Goal: Task Accomplishment & Management: Manage account settings

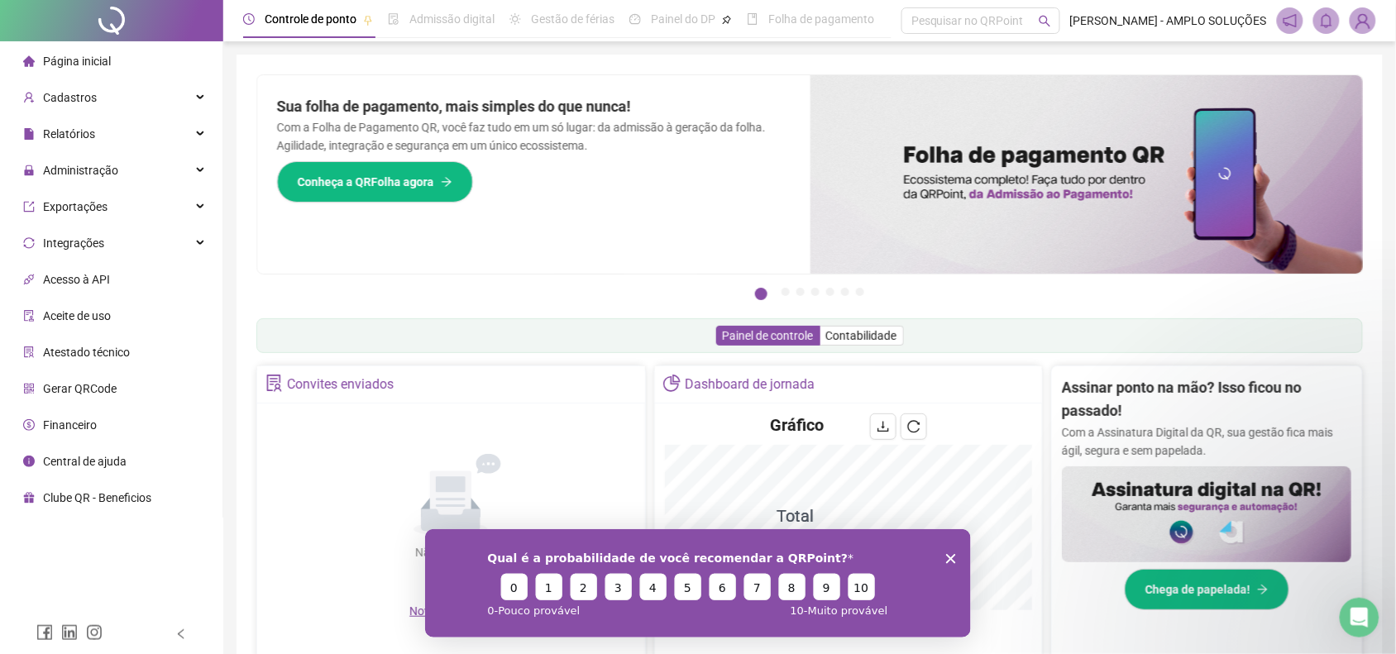
click at [109, 50] on li "Página inicial" at bounding box center [111, 61] width 216 height 33
click at [175, 162] on div "Administração" at bounding box center [111, 170] width 216 height 33
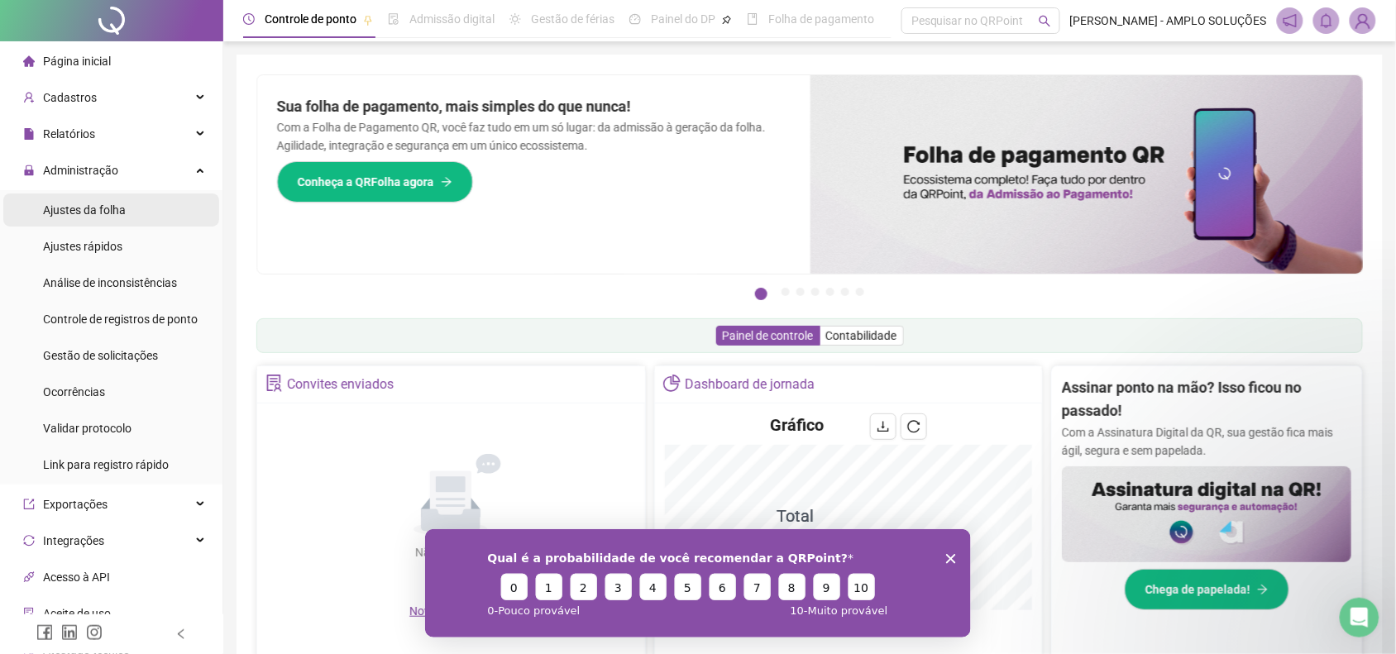
click at [85, 205] on span "Ajustes da folha" at bounding box center [84, 209] width 83 height 13
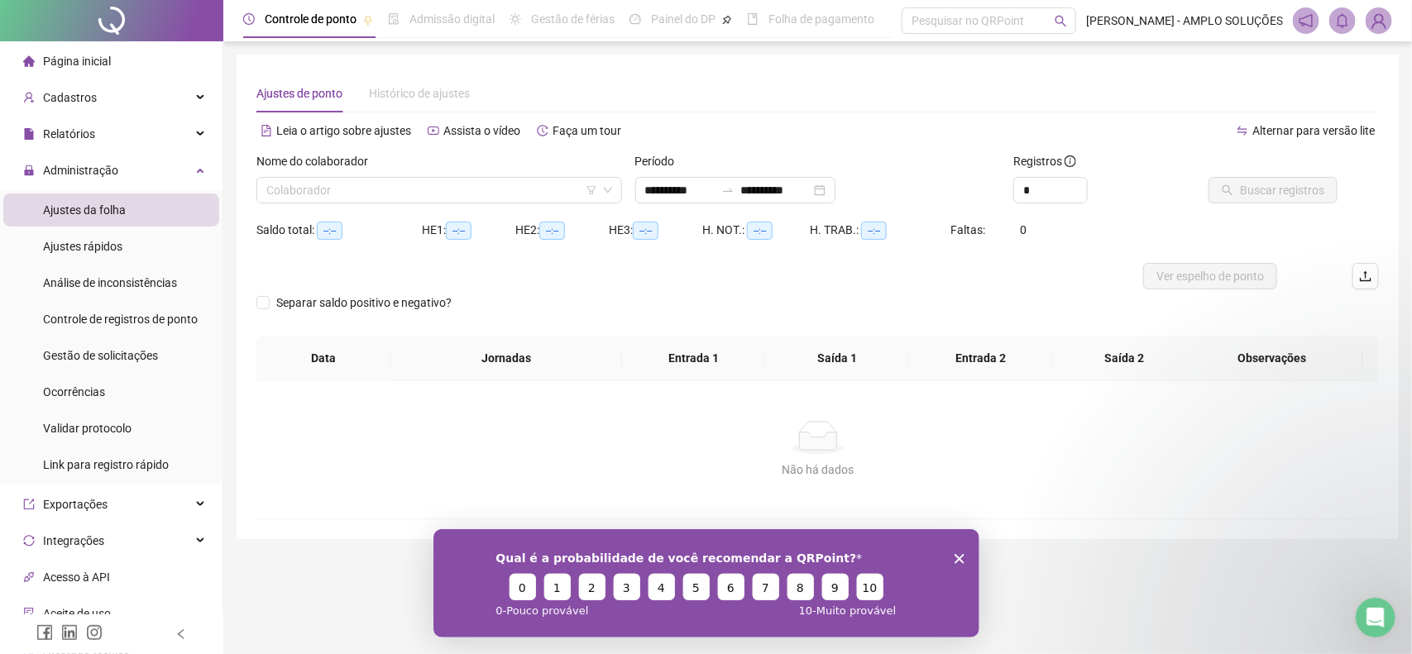
type input "**********"
click at [443, 188] on input "search" at bounding box center [431, 190] width 331 height 25
click at [120, 244] on span "Ajustes rápidos" at bounding box center [82, 246] width 79 height 13
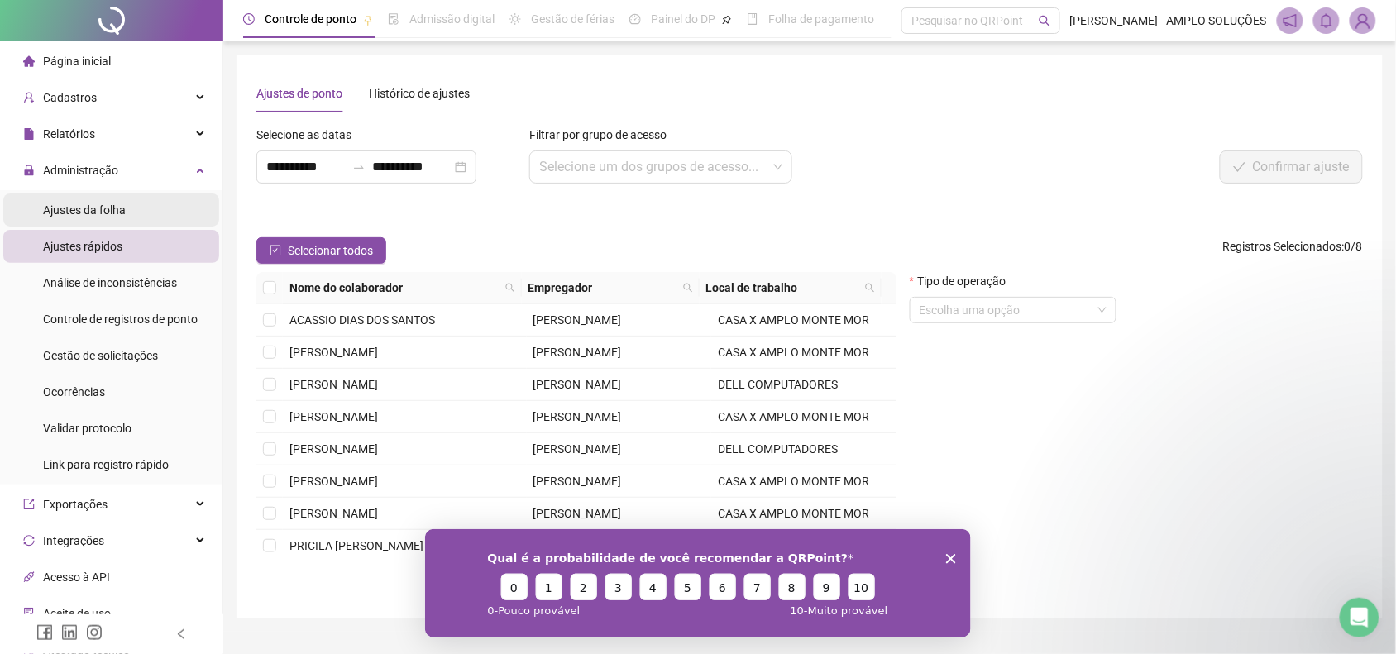
click at [124, 207] on span "Ajustes da folha" at bounding box center [84, 209] width 83 height 13
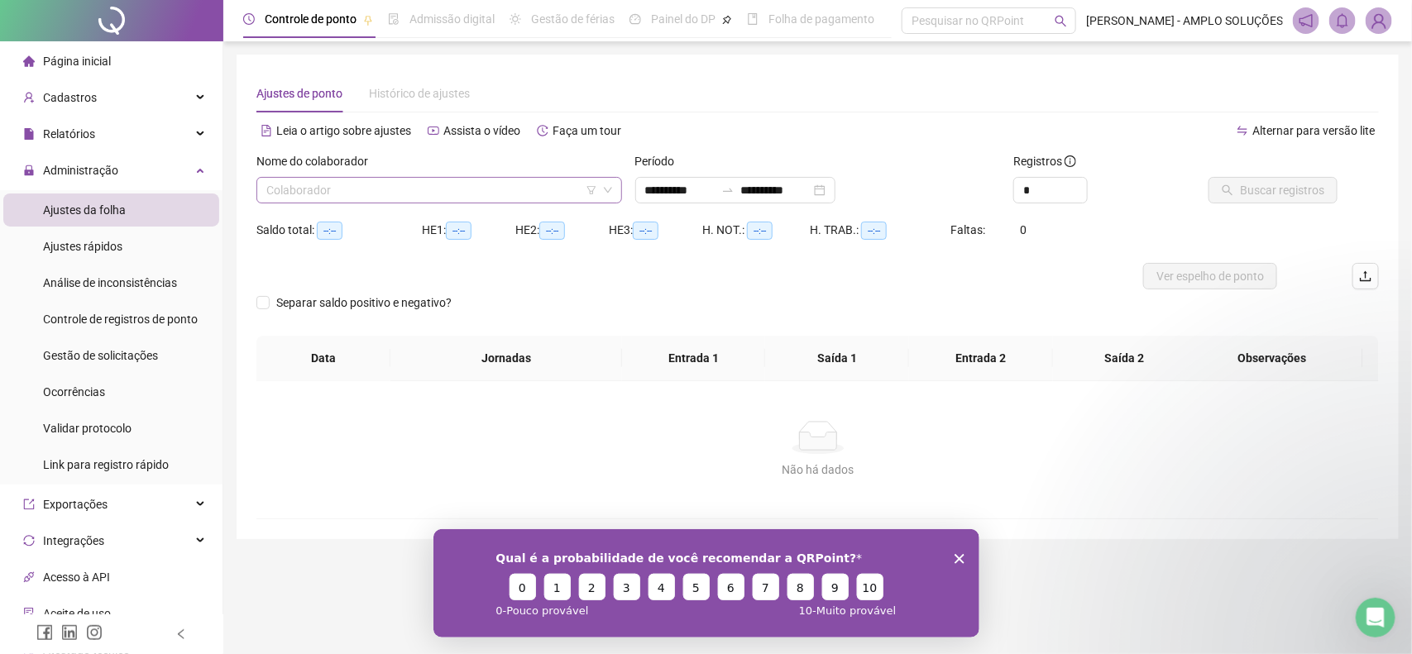
click at [395, 189] on input "search" at bounding box center [431, 190] width 331 height 25
type input "**********"
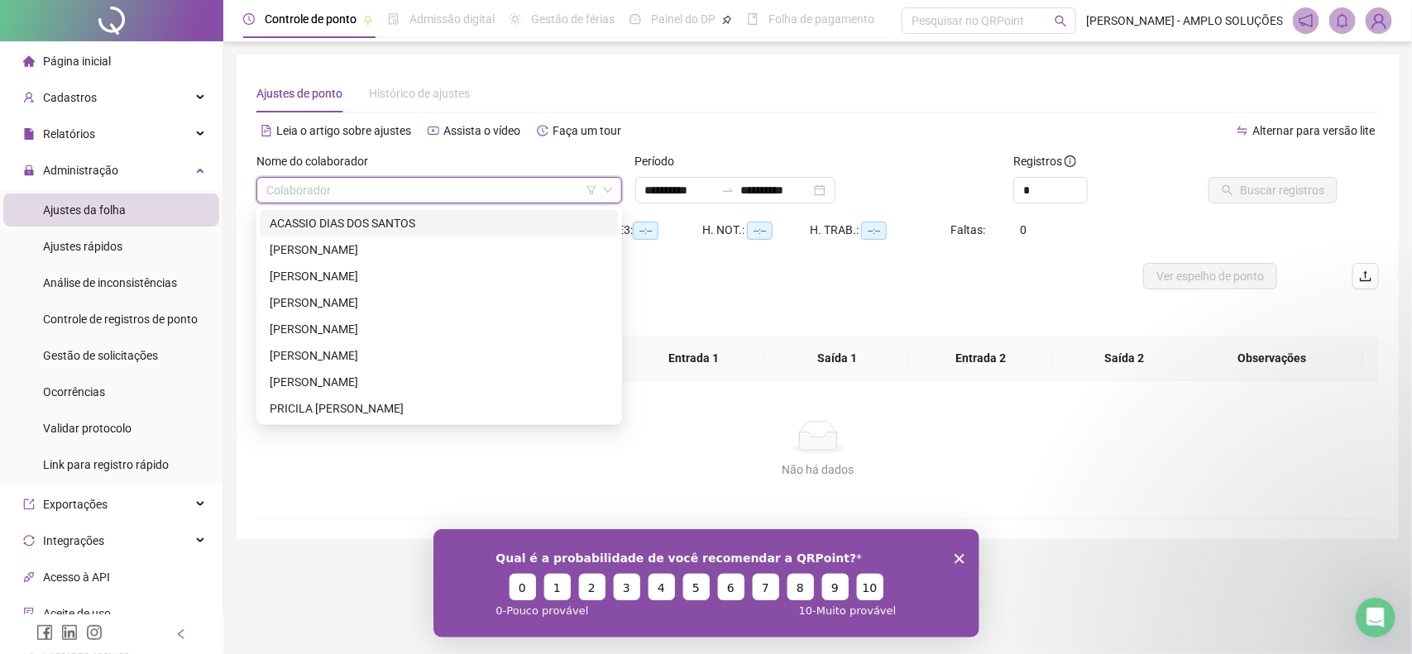
click at [385, 232] on div "ACASSIO DIAS DOS SANTOS" at bounding box center [439, 223] width 359 height 26
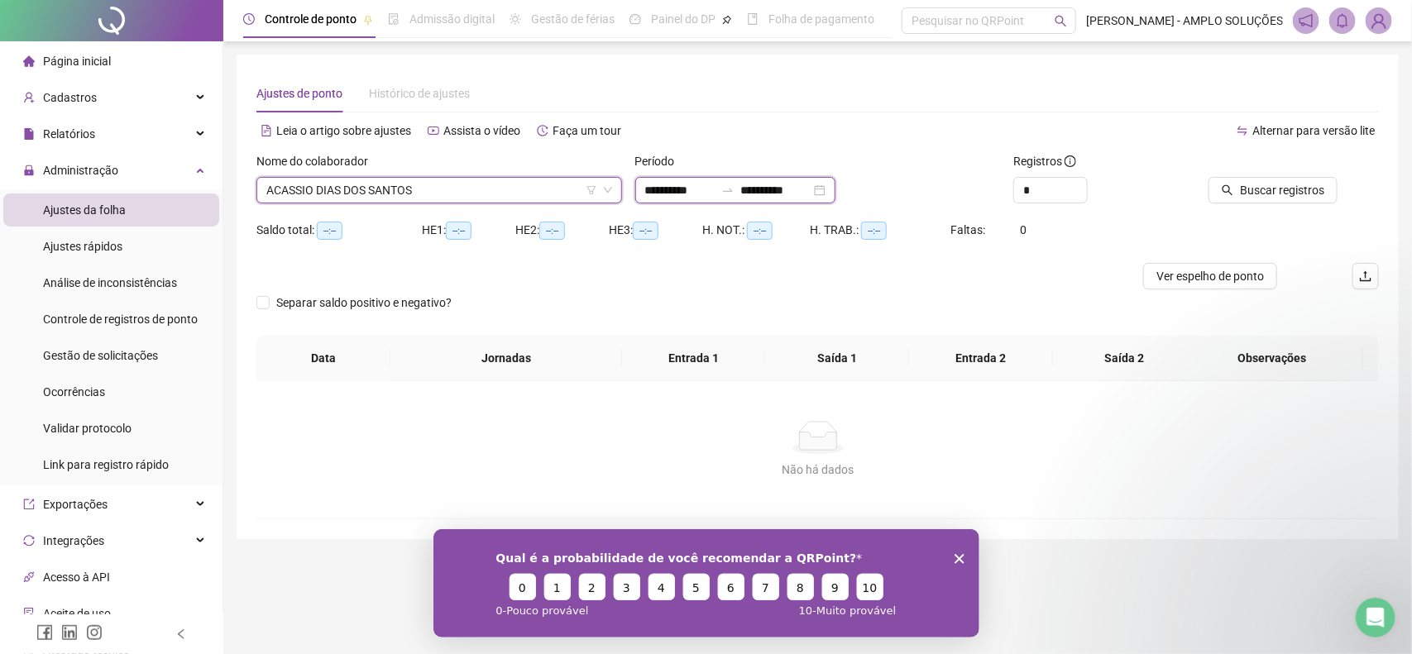
click at [703, 181] on input "**********" at bounding box center [679, 190] width 69 height 18
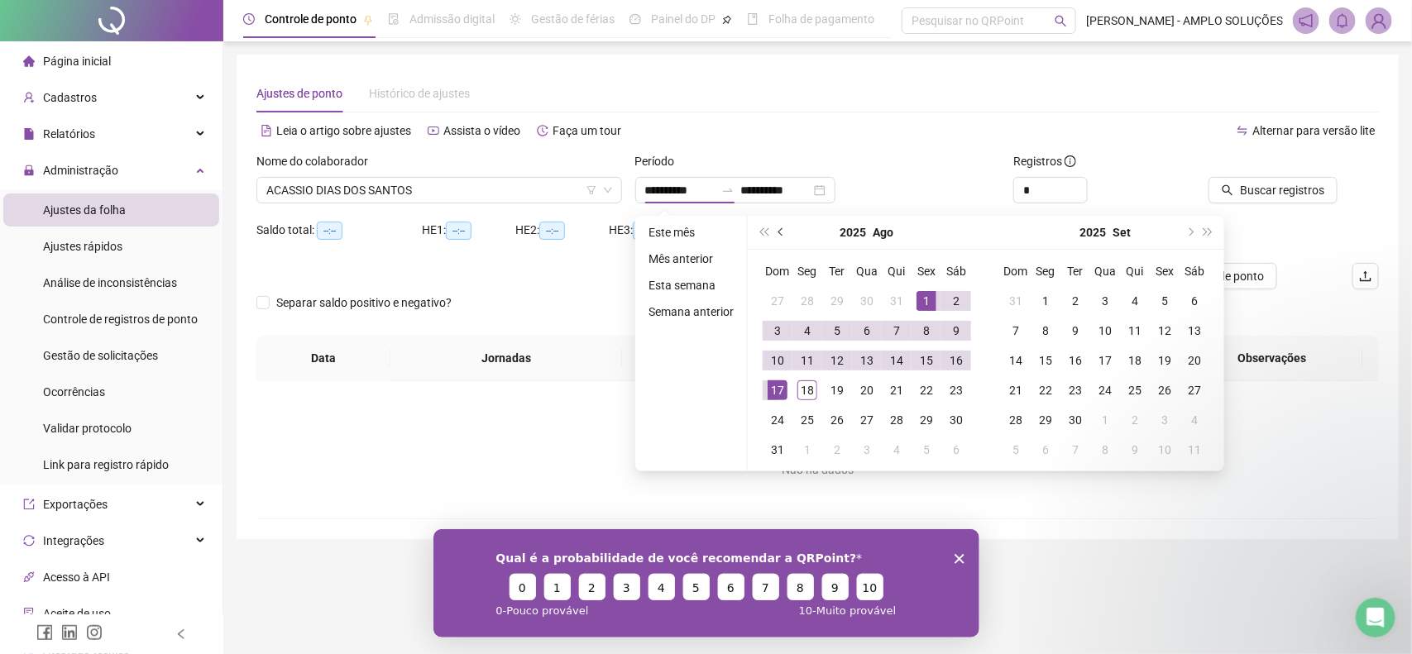
click at [778, 232] on span "prev-year" at bounding box center [782, 232] width 8 height 8
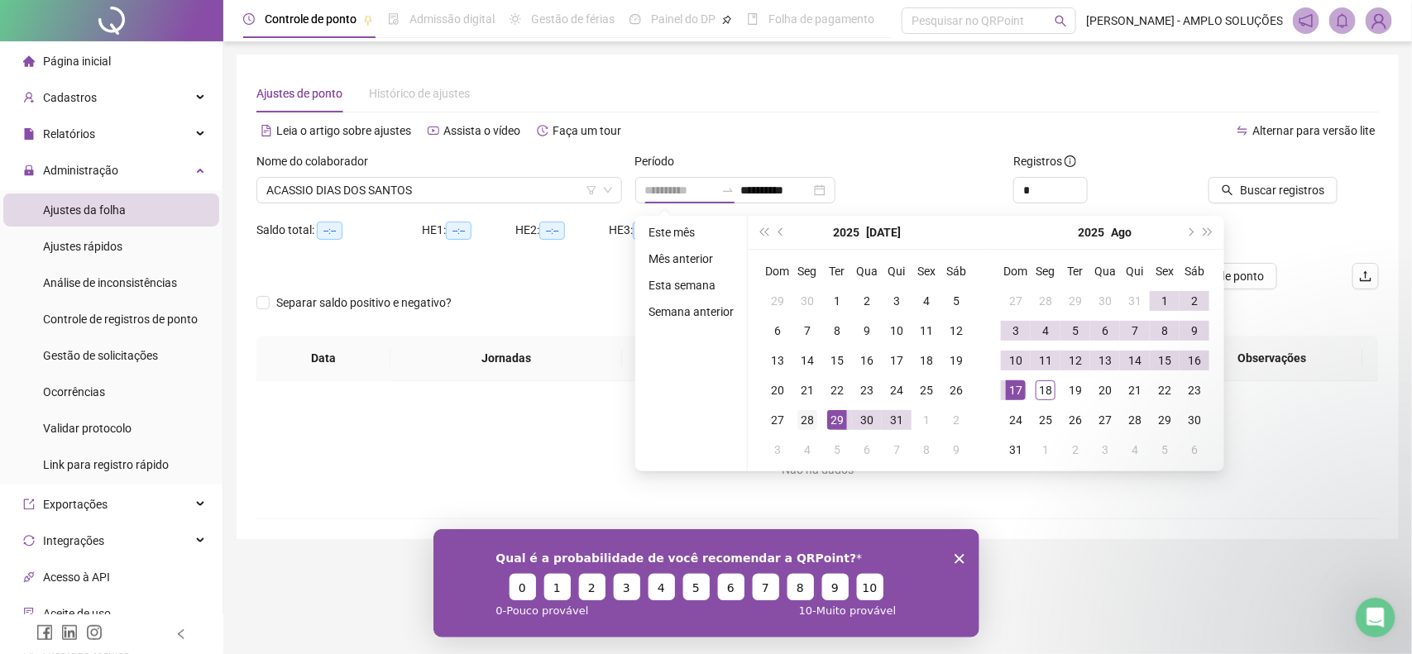
type input "**********"
click at [797, 416] on div "28" at bounding box center [807, 420] width 20 height 20
type input "**********"
click at [1040, 393] on div "18" at bounding box center [1045, 390] width 20 height 20
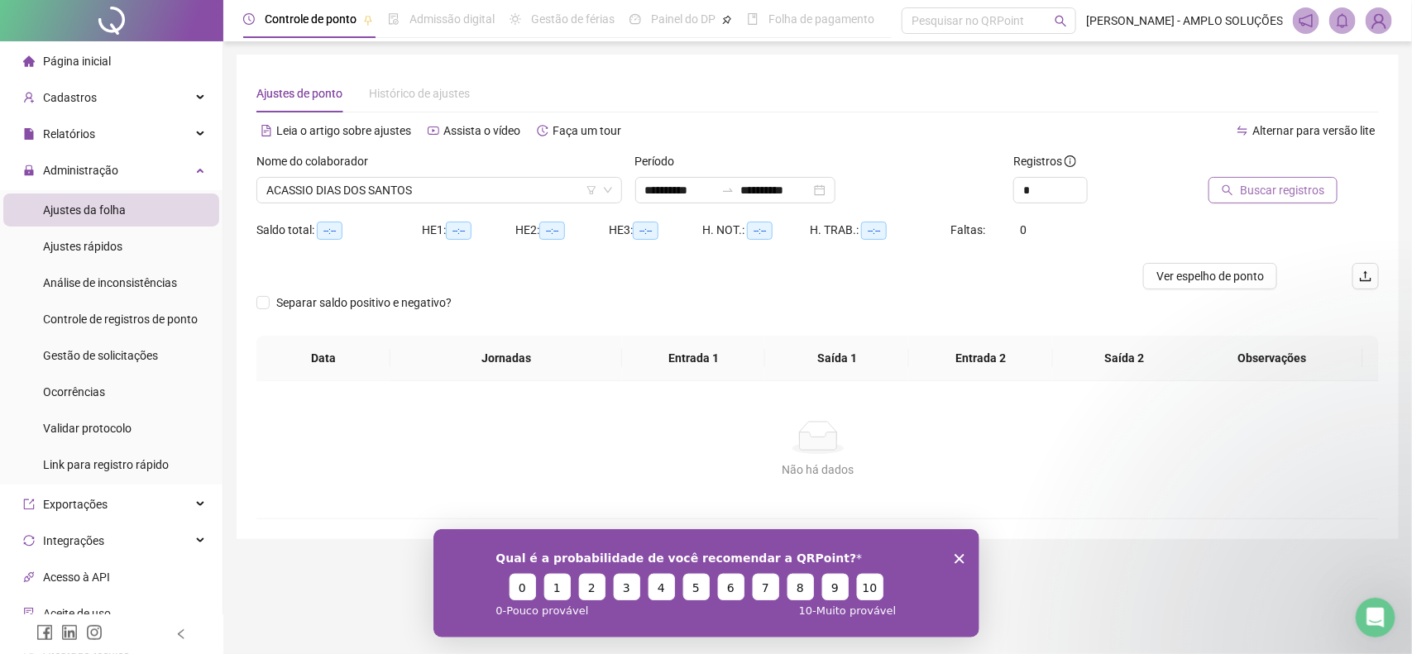
click at [1243, 184] on span "Buscar registros" at bounding box center [1282, 190] width 84 height 18
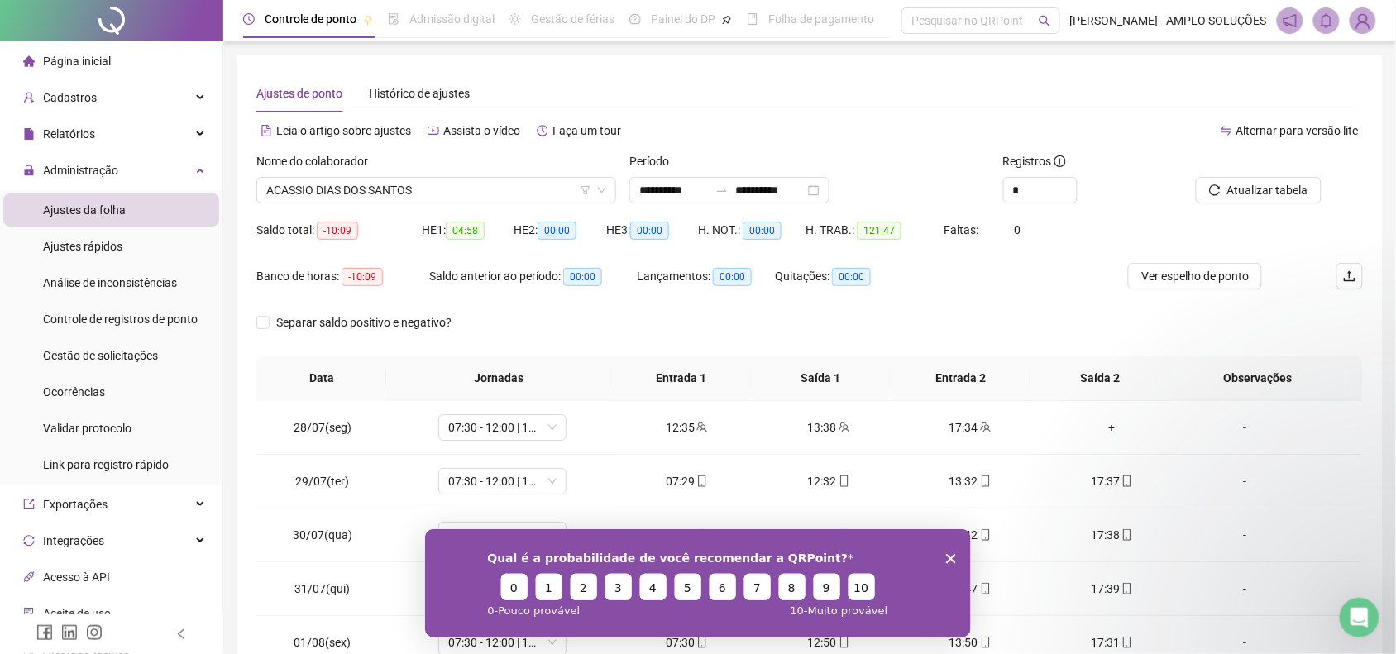
click at [954, 546] on div "Qual é a probabilidade de você recomendar a QRPoint? 0 1 2 3 4 5 6 7 8 9 10 0 -…" at bounding box center [697, 582] width 546 height 108
drag, startPoint x: 949, startPoint y: 562, endPoint x: 945, endPoint y: 531, distance: 31.6
click at [946, 562] on icon "Encerrar pesquisa" at bounding box center [950, 558] width 10 height 10
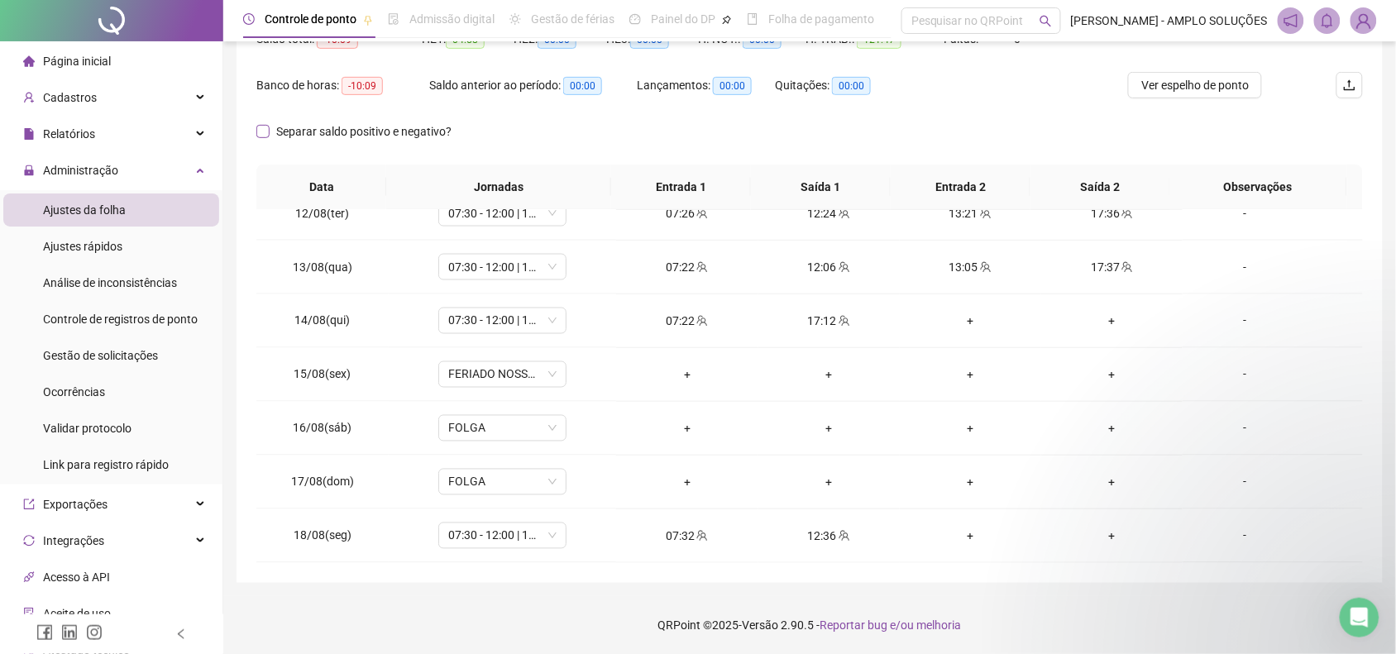
scroll to position [88, 0]
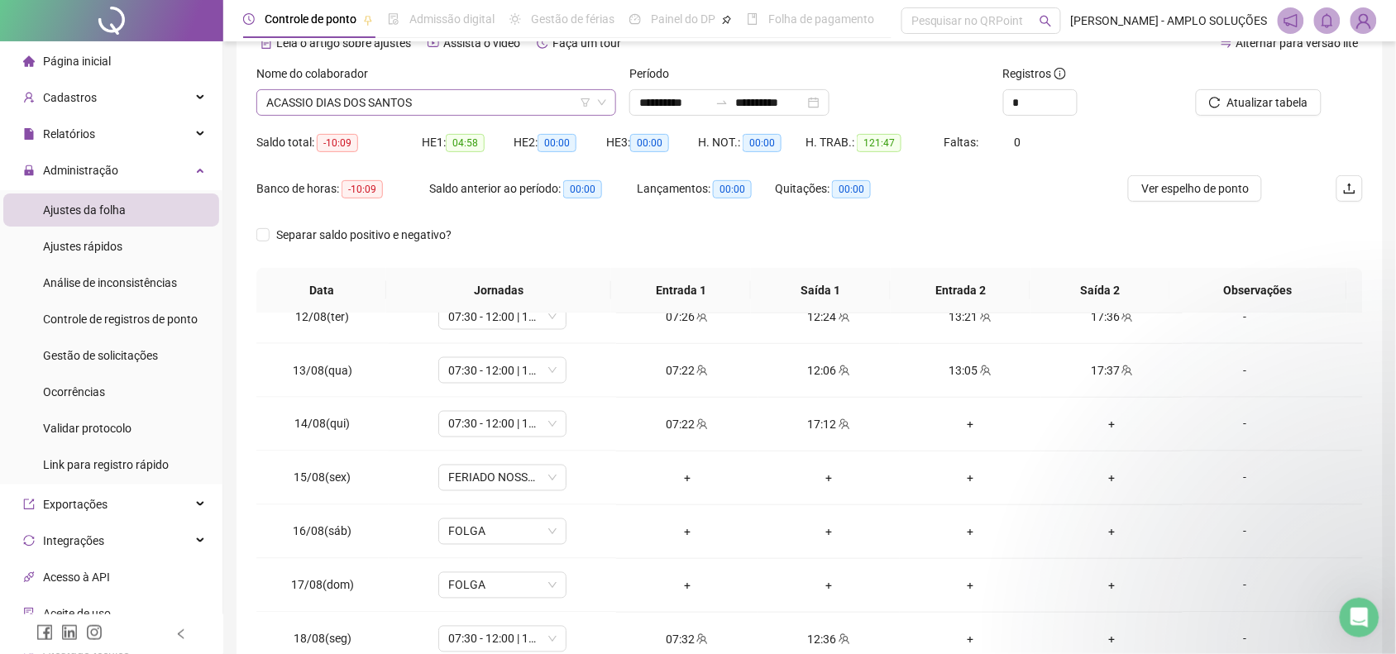
click at [442, 92] on span "ACASSIO DIAS DOS SANTOS" at bounding box center [436, 102] width 340 height 25
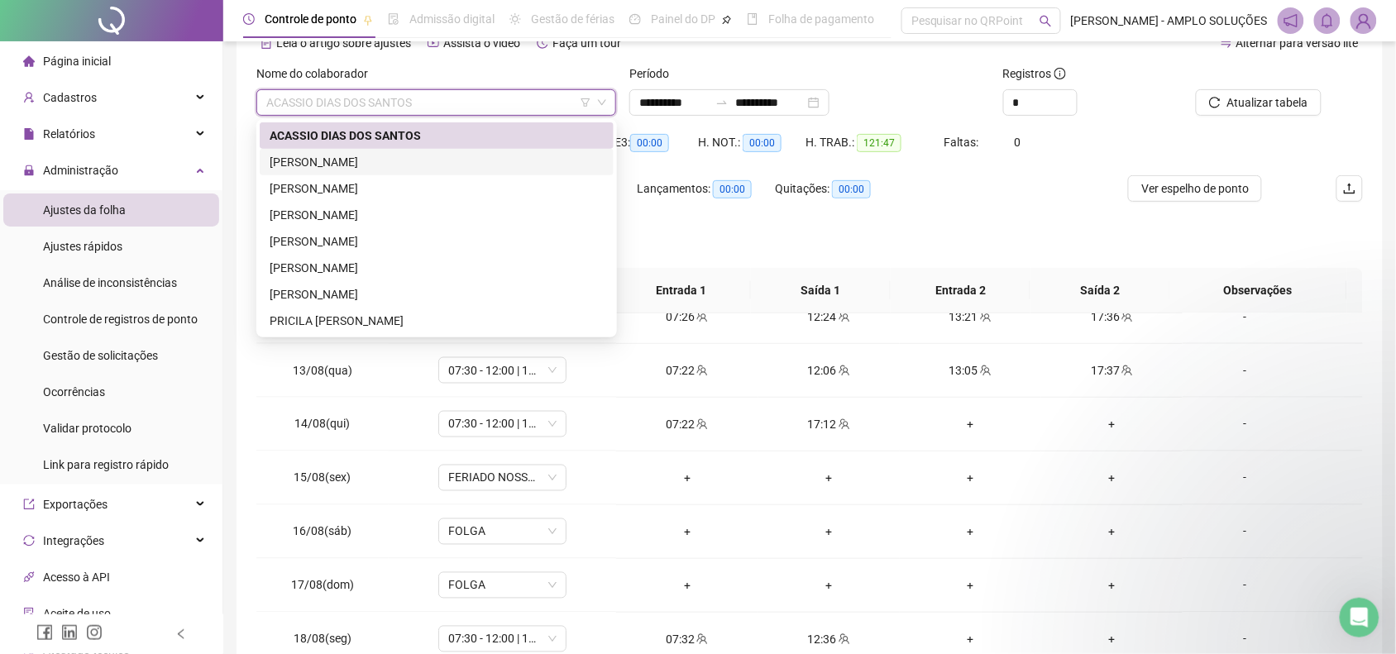
click at [426, 168] on div "[PERSON_NAME]" at bounding box center [437, 162] width 334 height 18
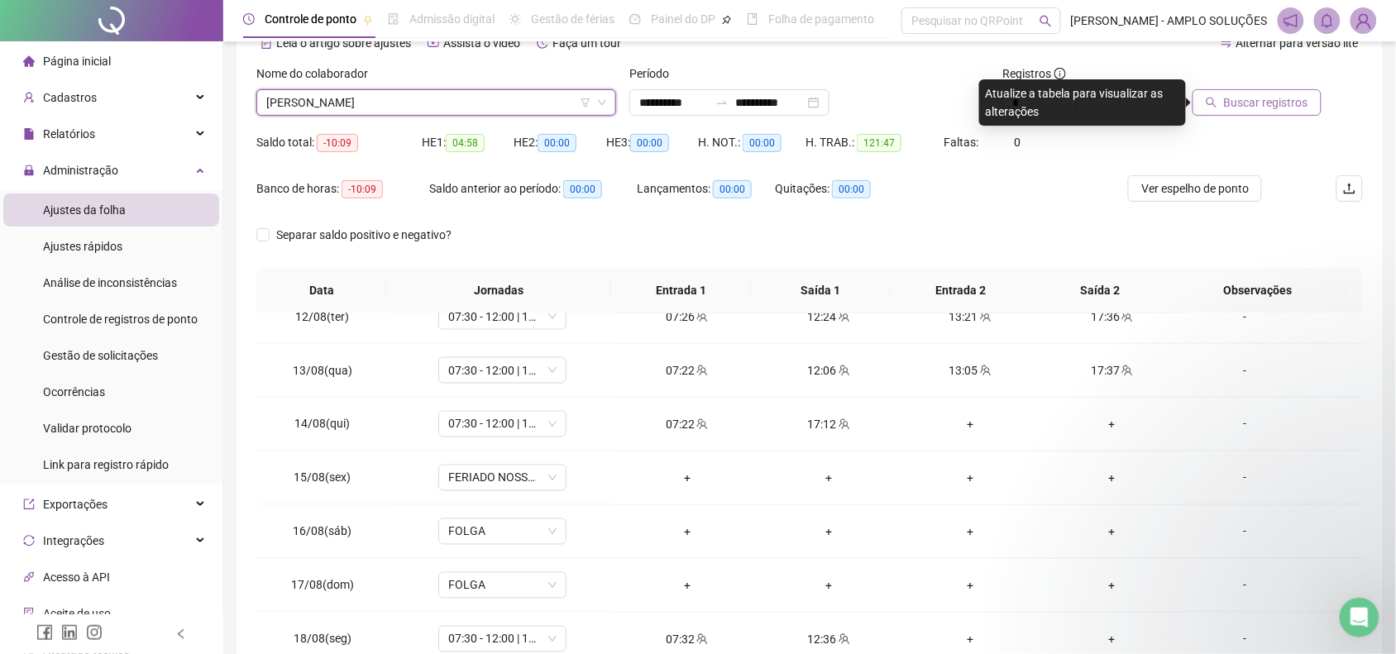
click at [1249, 102] on span "Buscar registros" at bounding box center [1266, 102] width 84 height 18
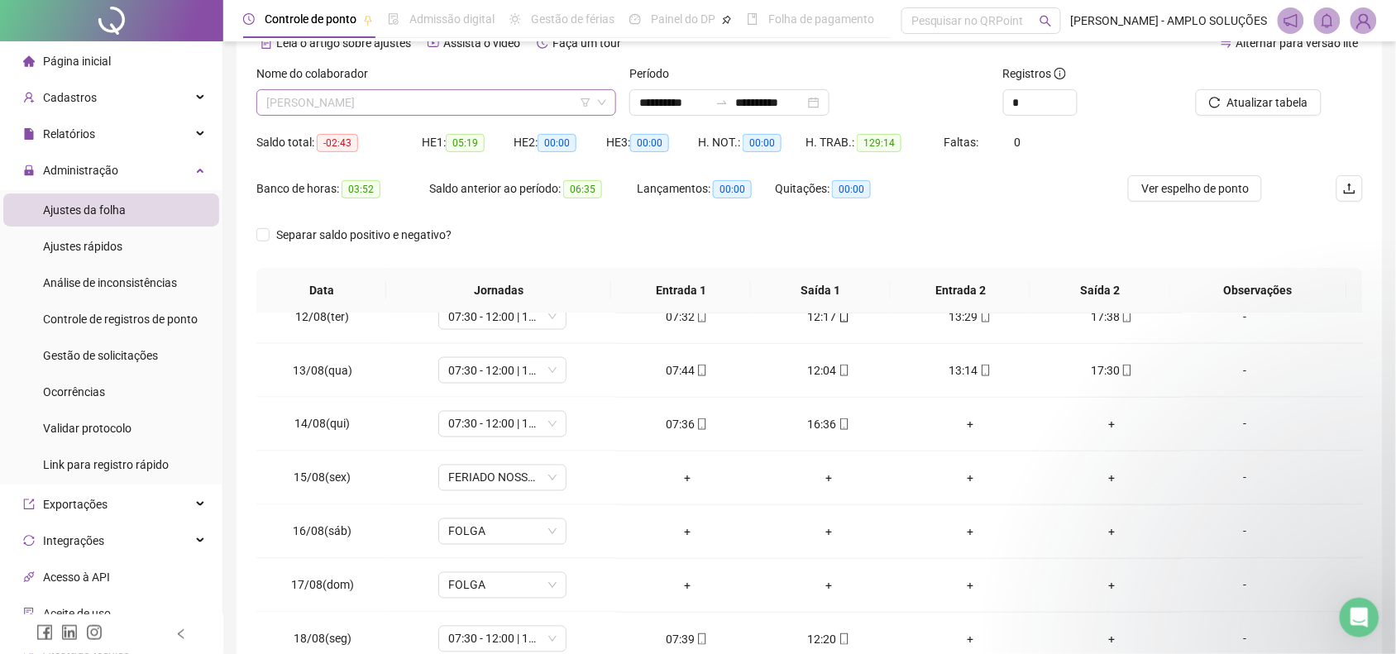
click at [356, 102] on span "[PERSON_NAME]" at bounding box center [436, 102] width 340 height 25
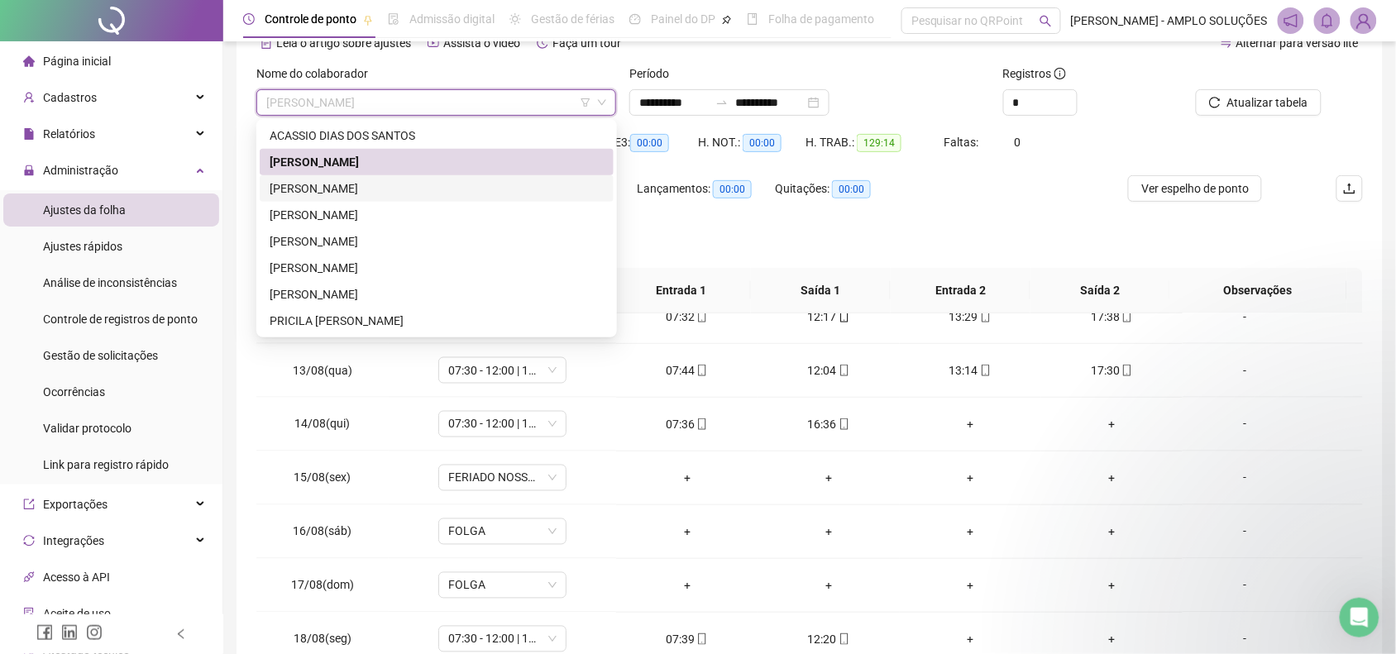
click at [385, 197] on div "[PERSON_NAME]" at bounding box center [437, 188] width 354 height 26
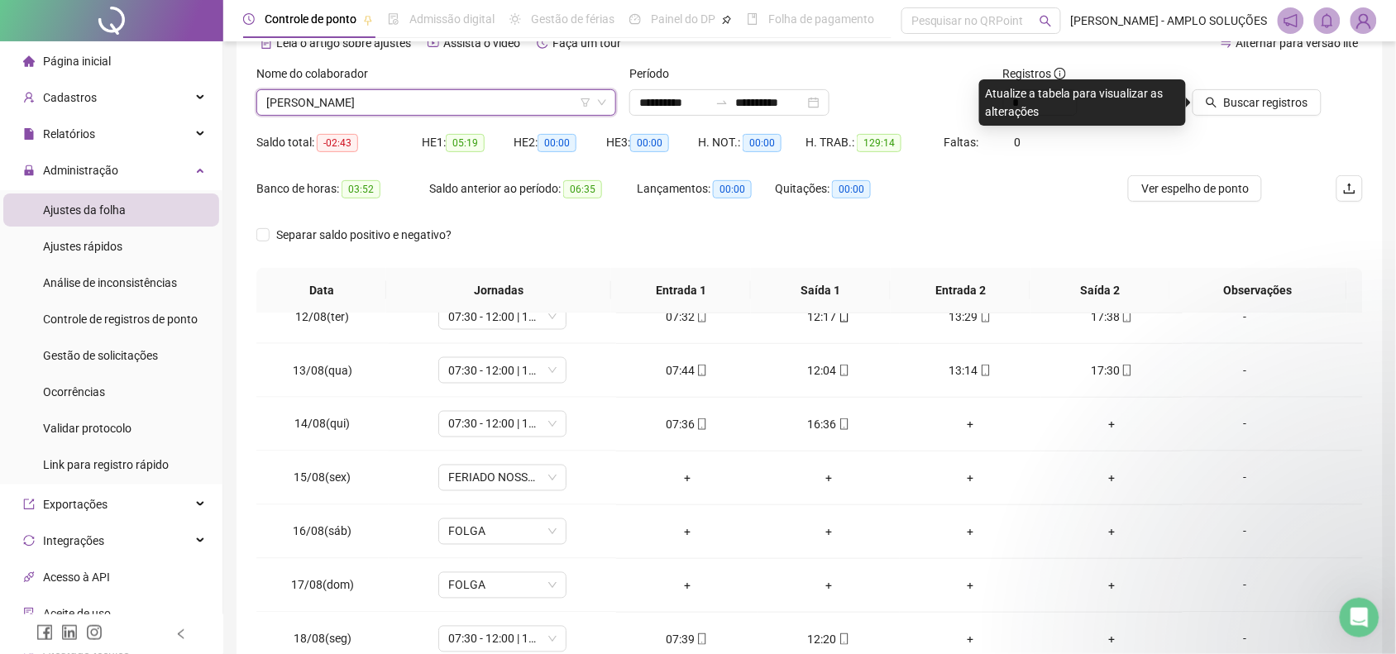
click at [1249, 81] on div at bounding box center [1255, 77] width 132 height 25
click at [1250, 101] on span "Buscar registros" at bounding box center [1266, 102] width 84 height 18
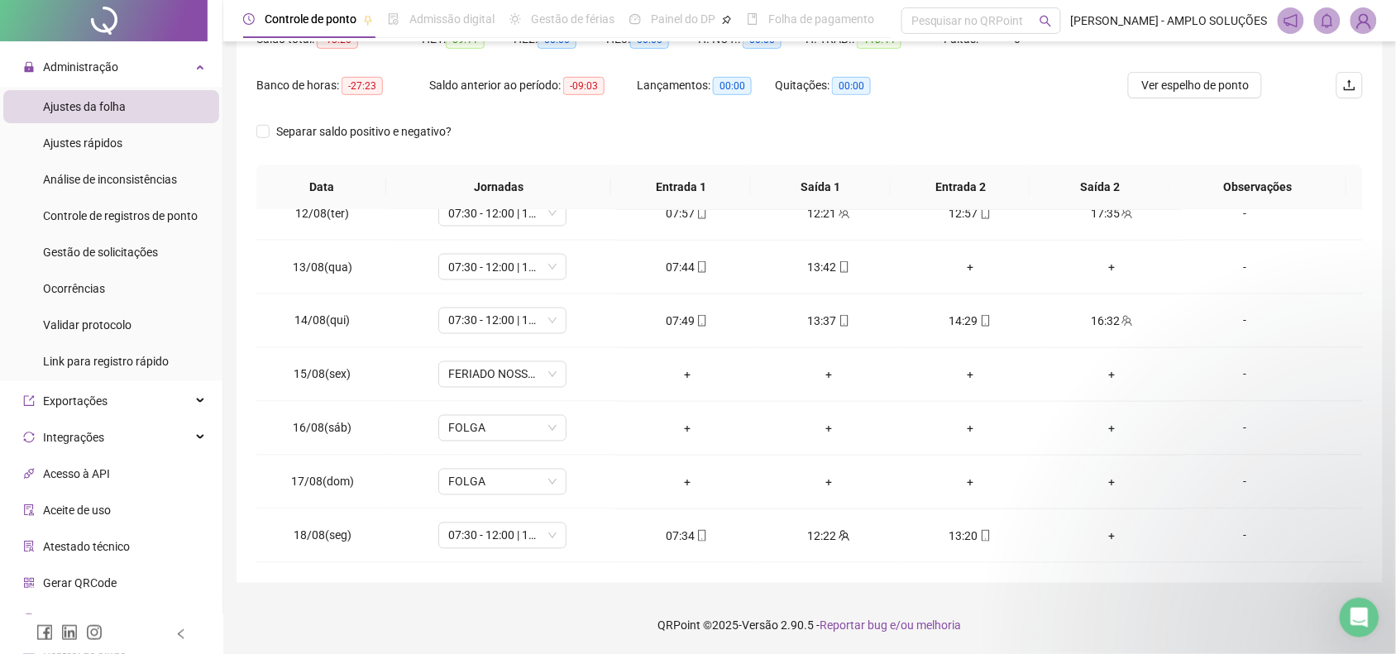
scroll to position [0, 0]
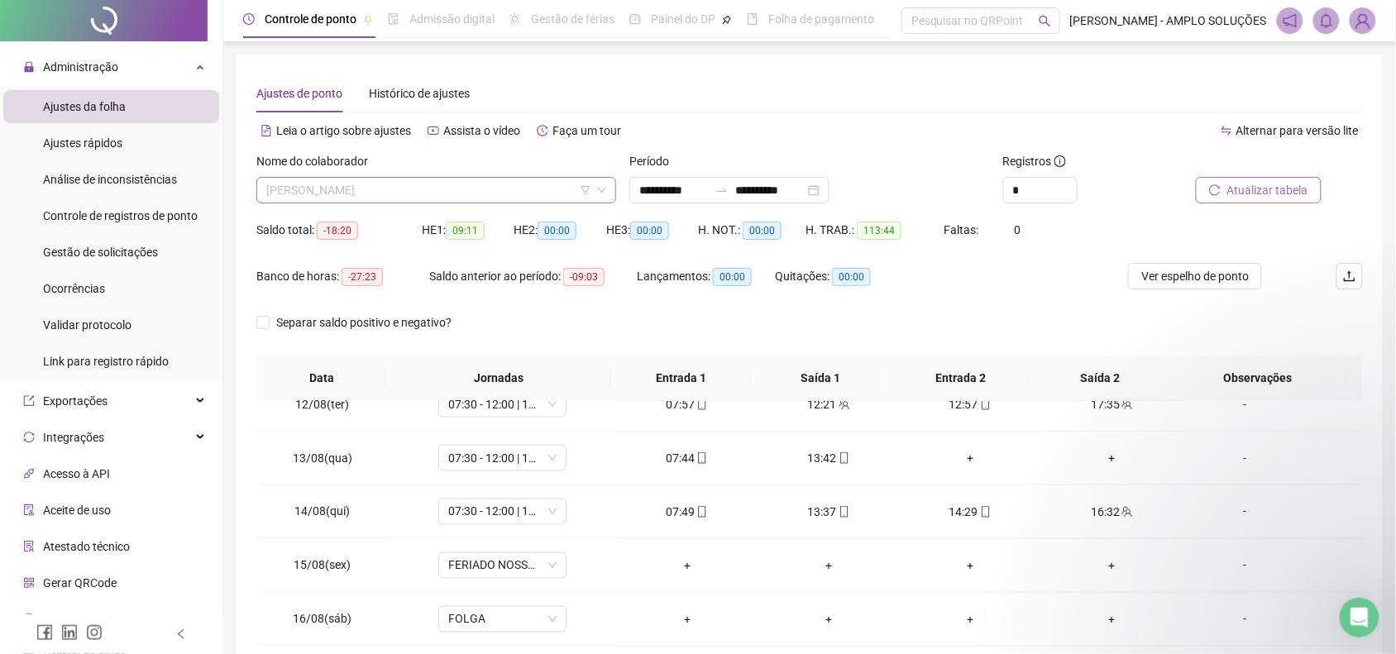
click at [350, 200] on span "[PERSON_NAME]" at bounding box center [436, 190] width 340 height 25
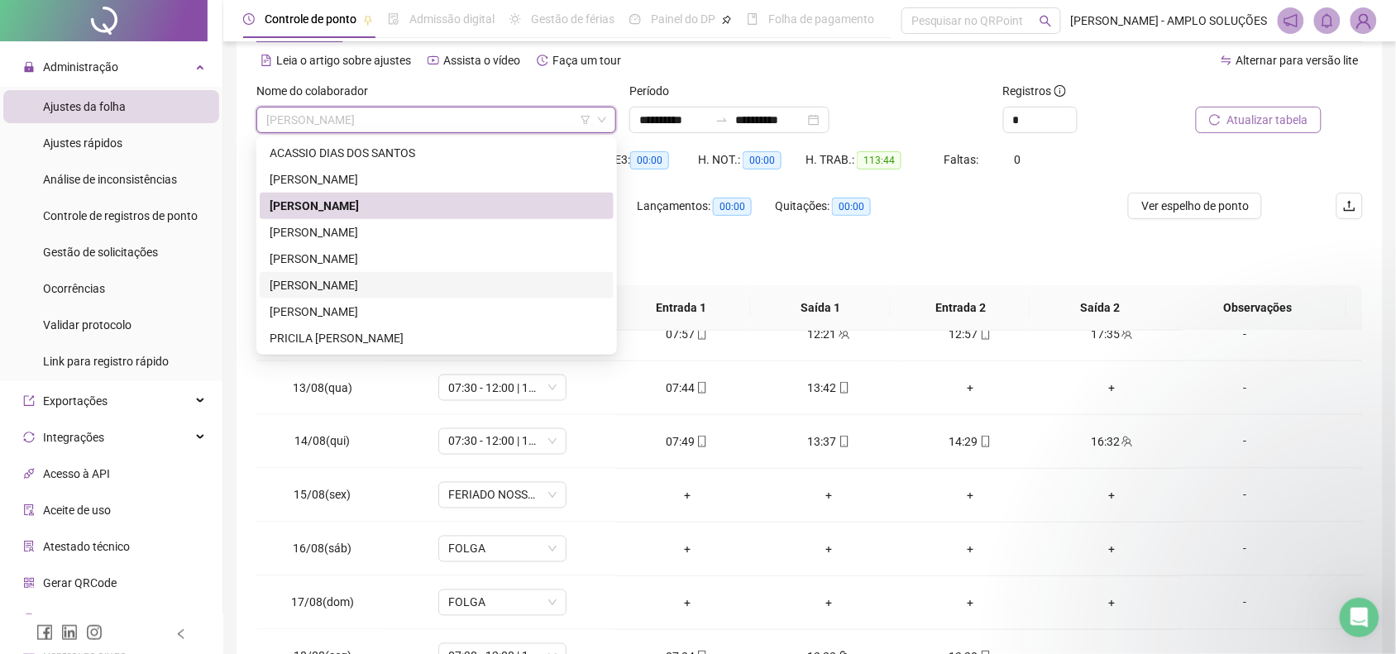
scroll to position [103, 0]
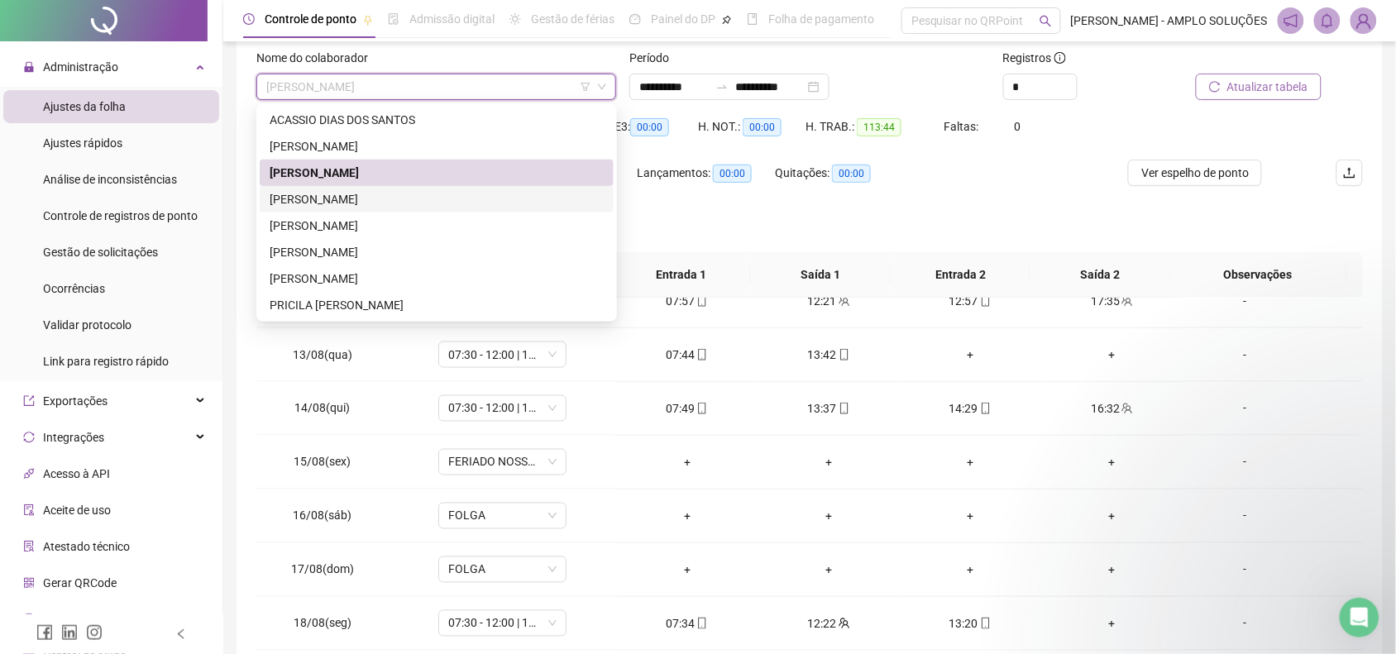
click at [416, 188] on div "[PERSON_NAME]" at bounding box center [437, 199] width 354 height 26
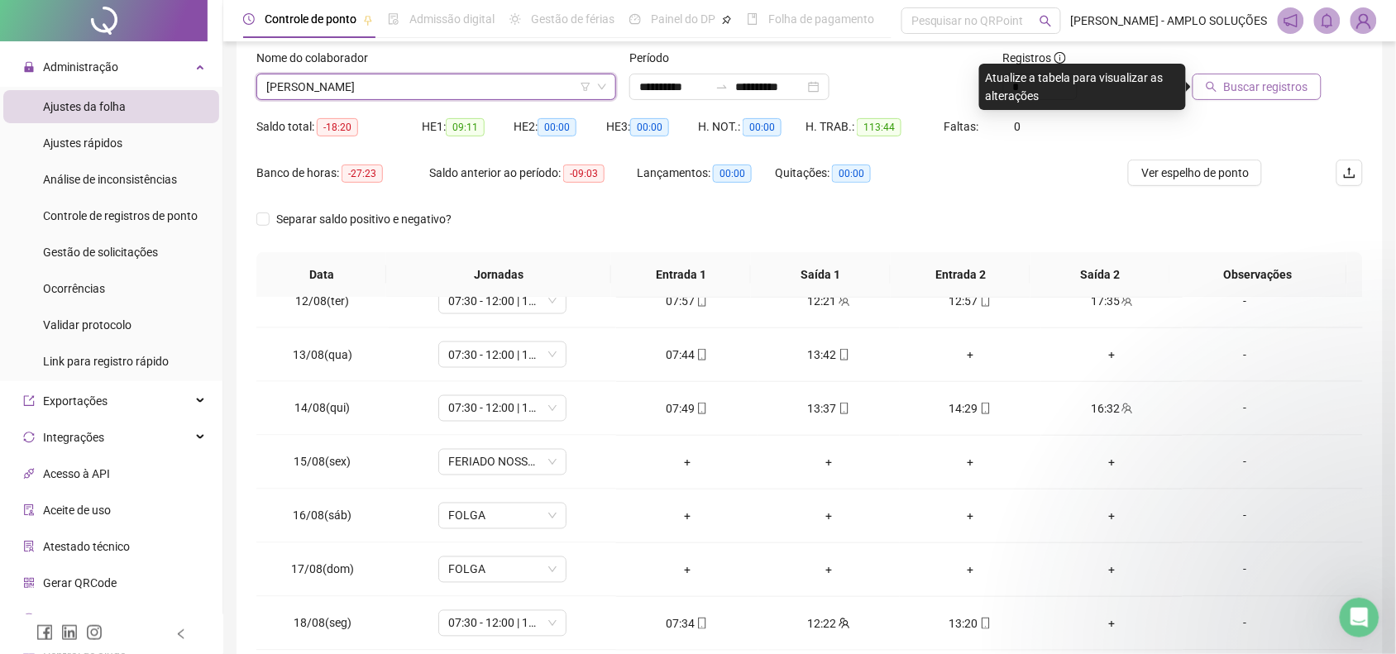
click at [1240, 84] on span "Buscar registros" at bounding box center [1266, 87] width 84 height 18
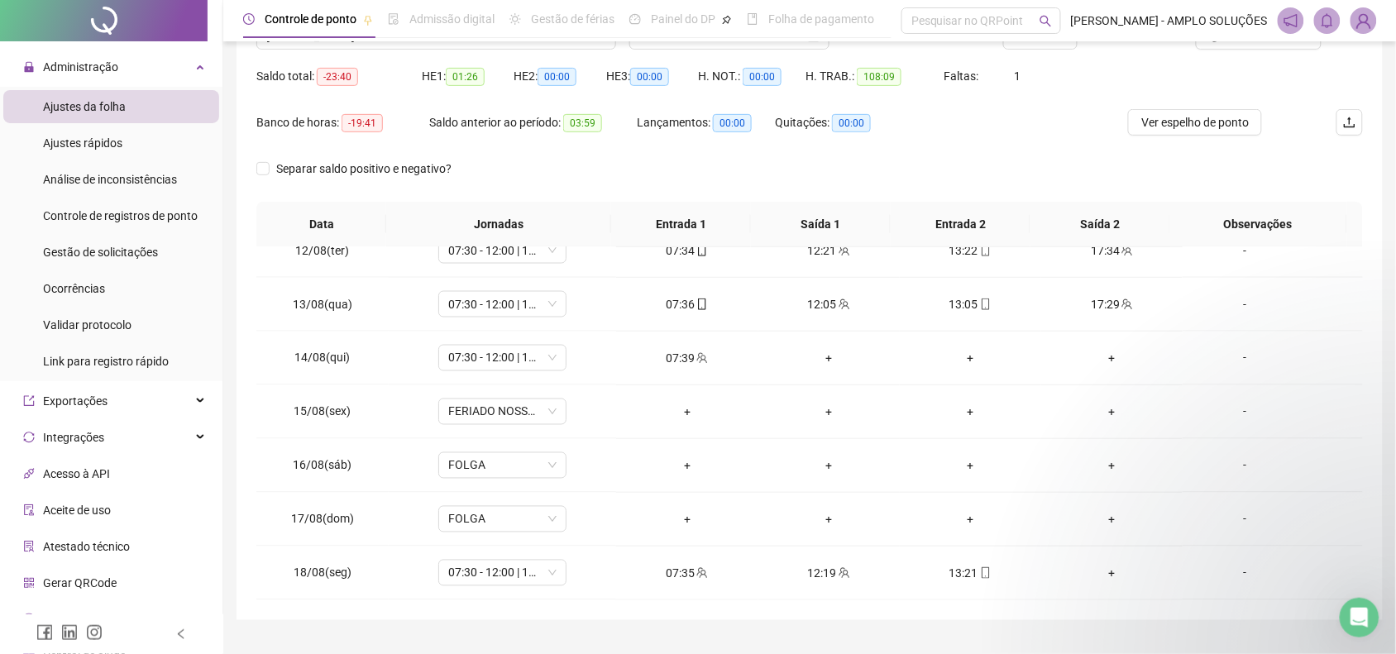
scroll to position [88, 0]
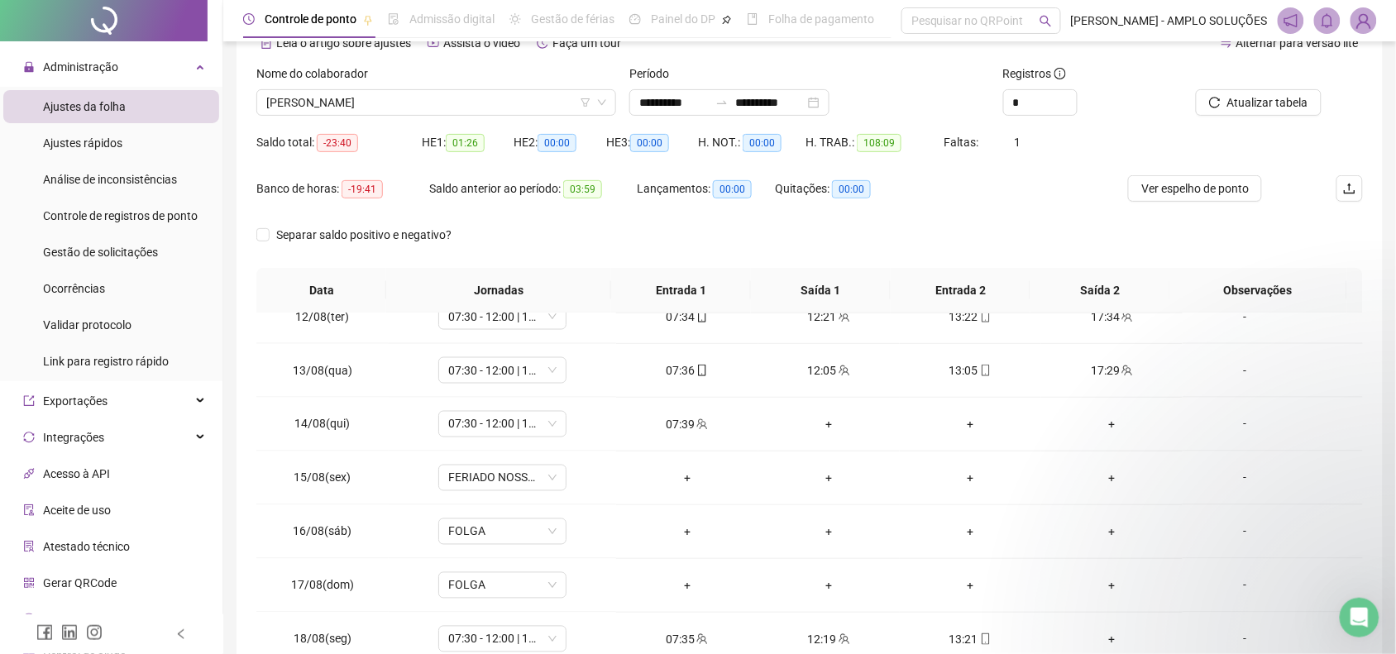
click at [386, 87] on div "Nome do colaborador" at bounding box center [436, 77] width 360 height 25
click at [402, 114] on div "[PERSON_NAME]" at bounding box center [436, 102] width 360 height 26
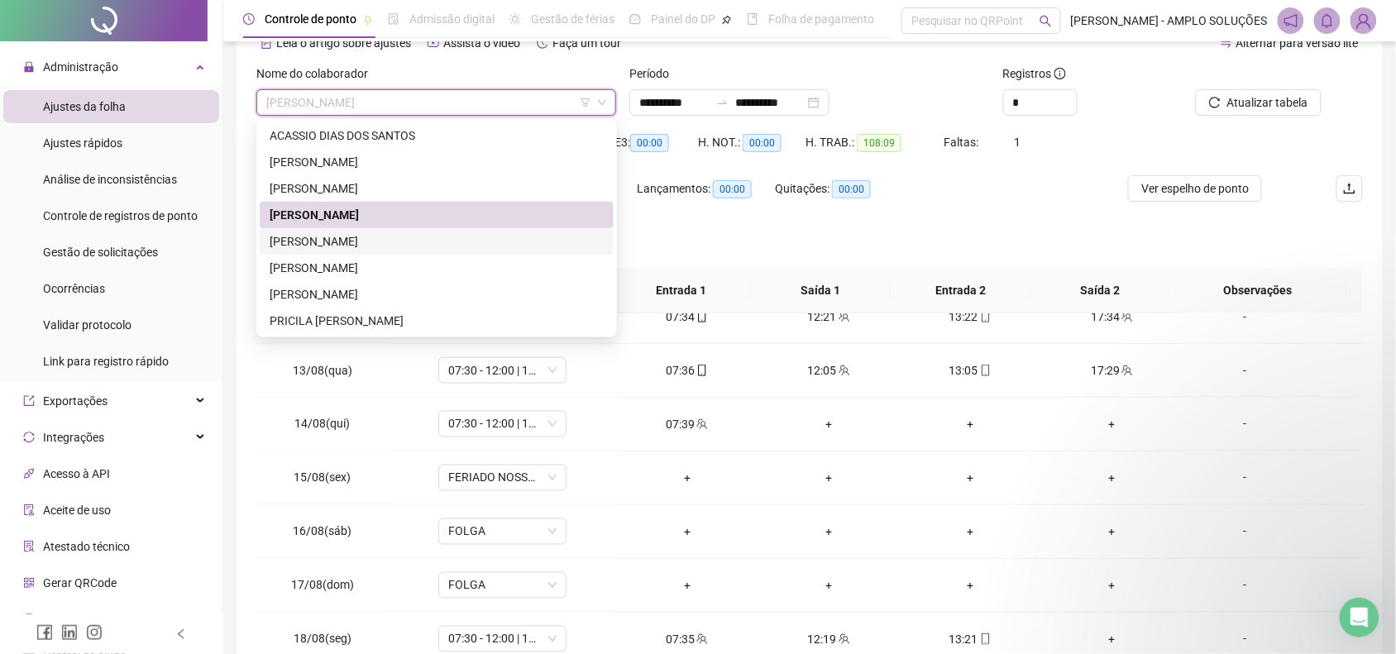
click at [423, 246] on div "[PERSON_NAME]" at bounding box center [437, 241] width 334 height 18
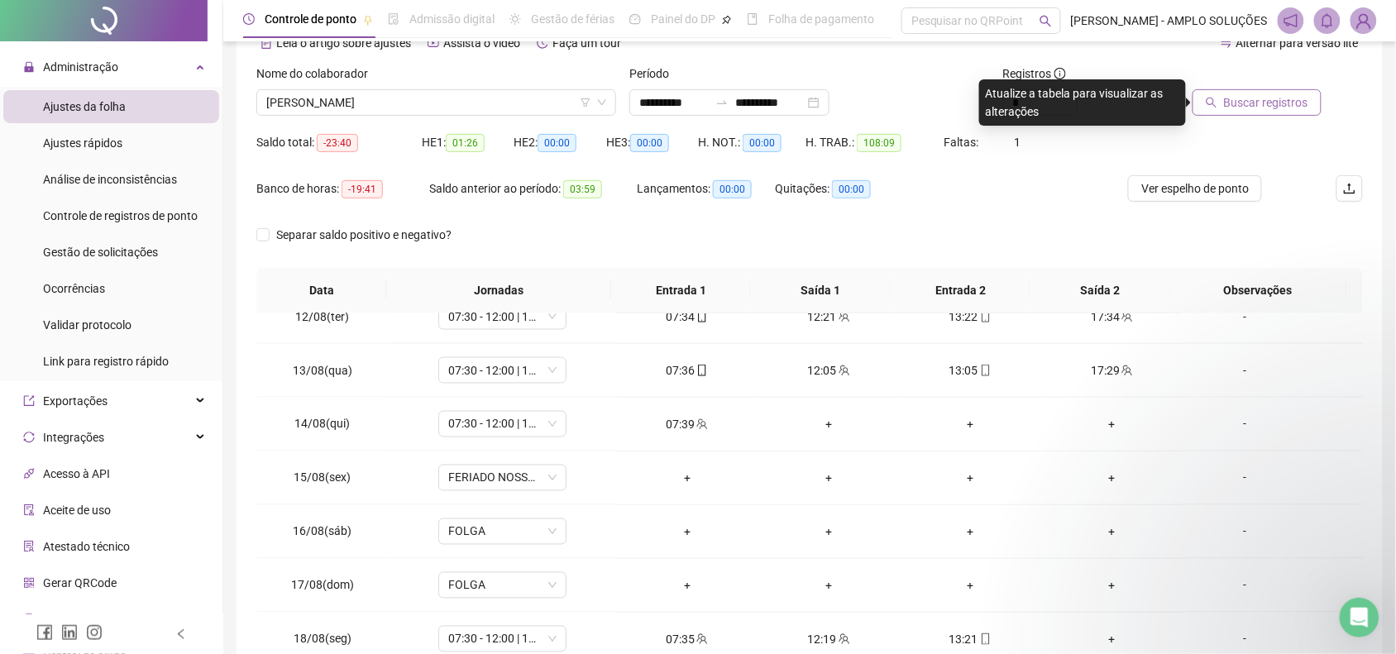
click at [1284, 104] on span "Buscar registros" at bounding box center [1266, 102] width 84 height 18
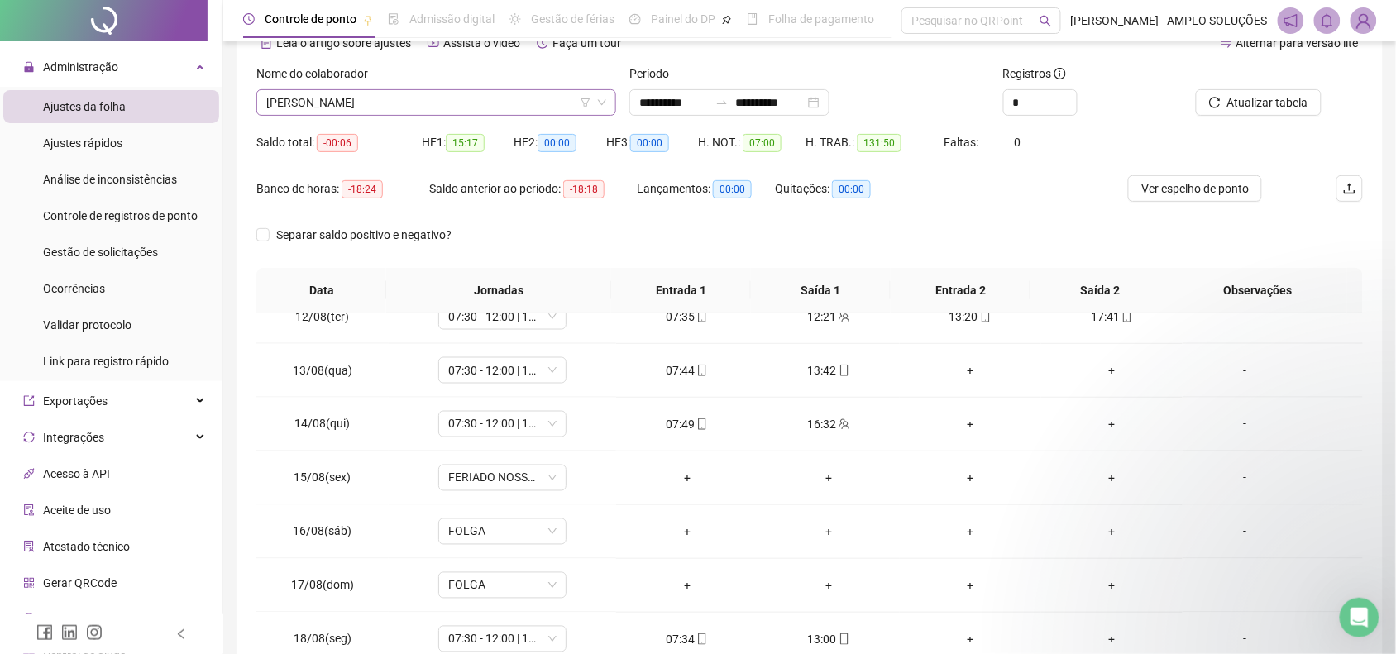
click at [344, 108] on span "[PERSON_NAME]" at bounding box center [436, 102] width 340 height 25
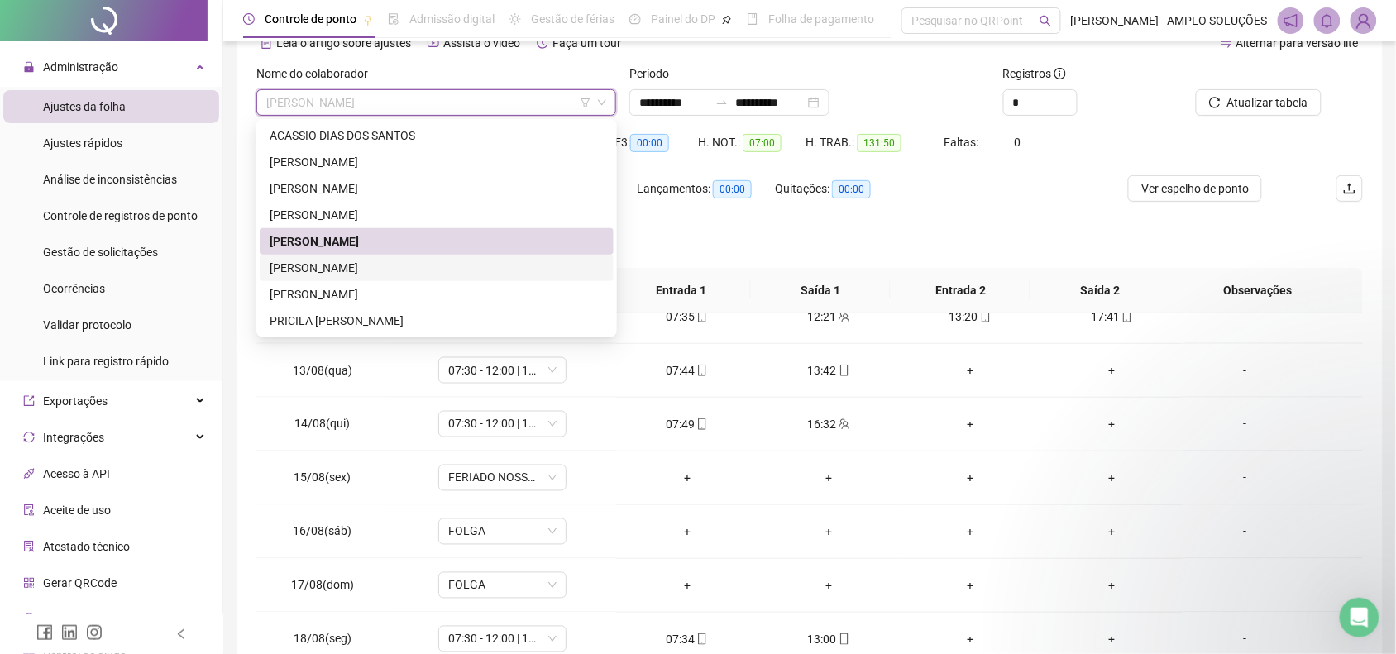
click at [385, 270] on div "[PERSON_NAME]" at bounding box center [437, 268] width 334 height 18
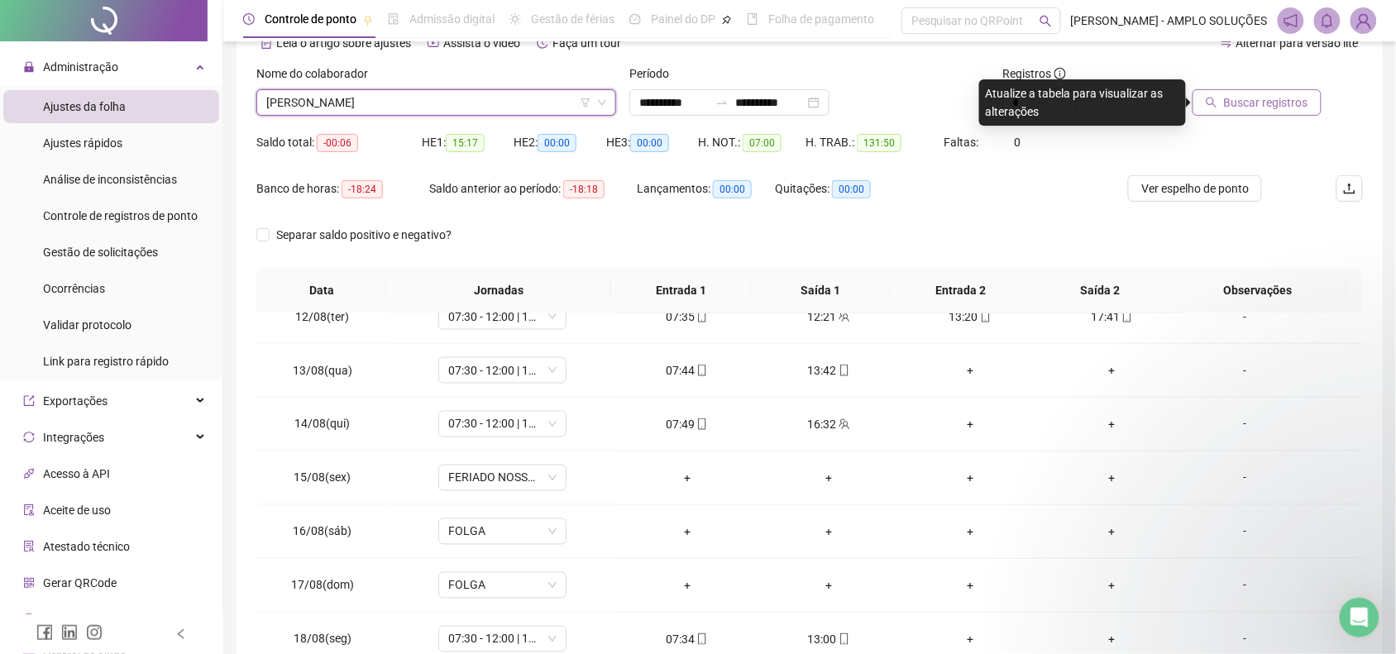
click at [1267, 93] on span "Buscar registros" at bounding box center [1266, 102] width 84 height 18
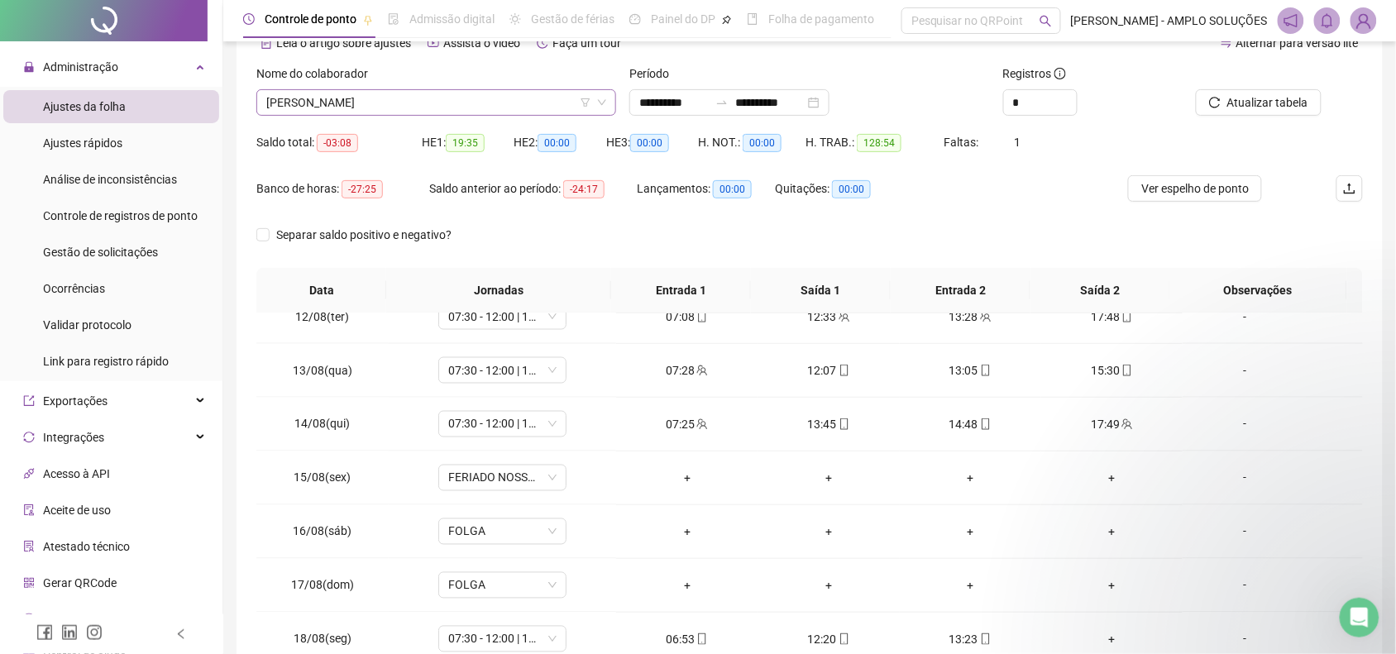
click at [447, 96] on span "[PERSON_NAME]" at bounding box center [436, 102] width 340 height 25
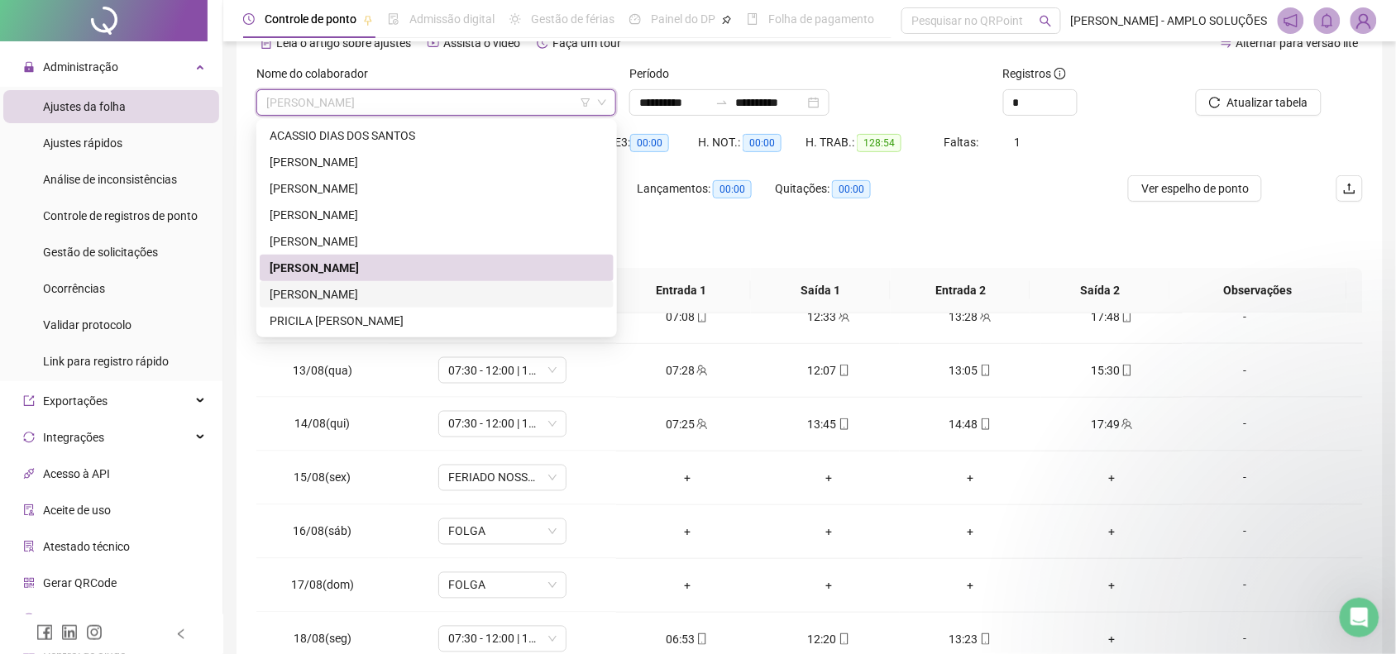
click at [419, 299] on div "[PERSON_NAME]" at bounding box center [437, 294] width 334 height 18
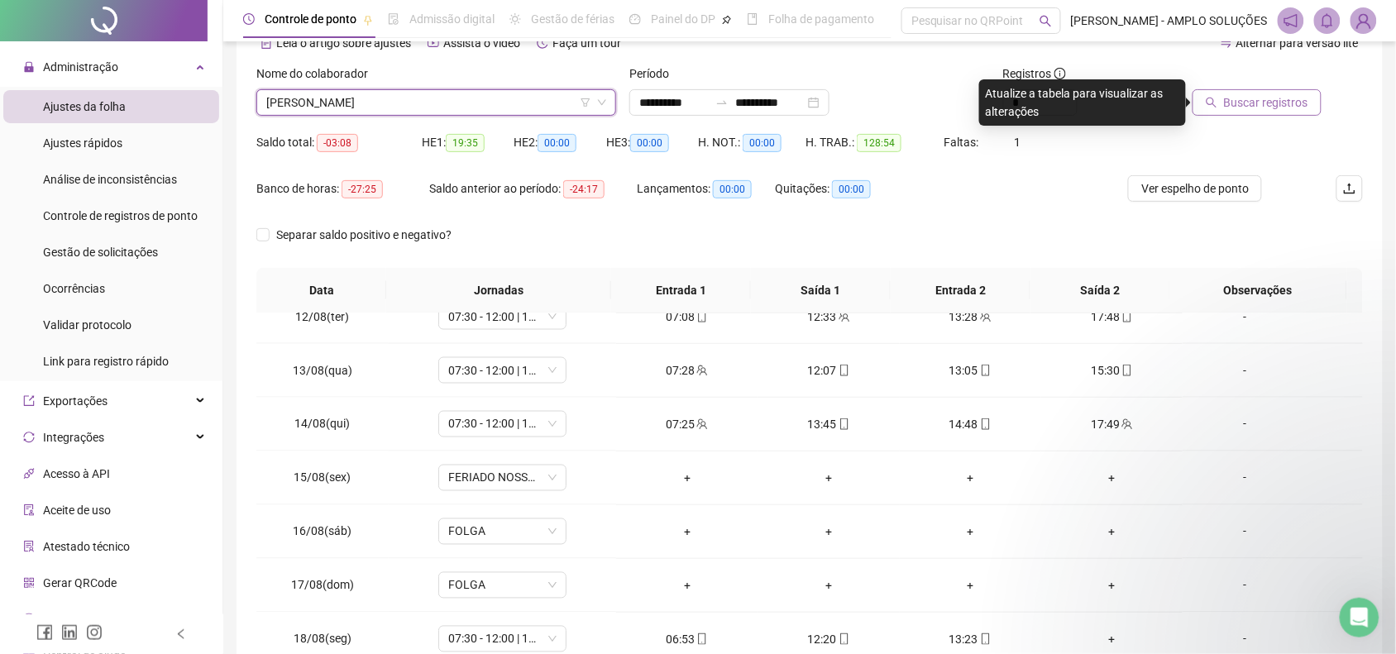
click at [1283, 96] on span "Buscar registros" at bounding box center [1266, 102] width 84 height 18
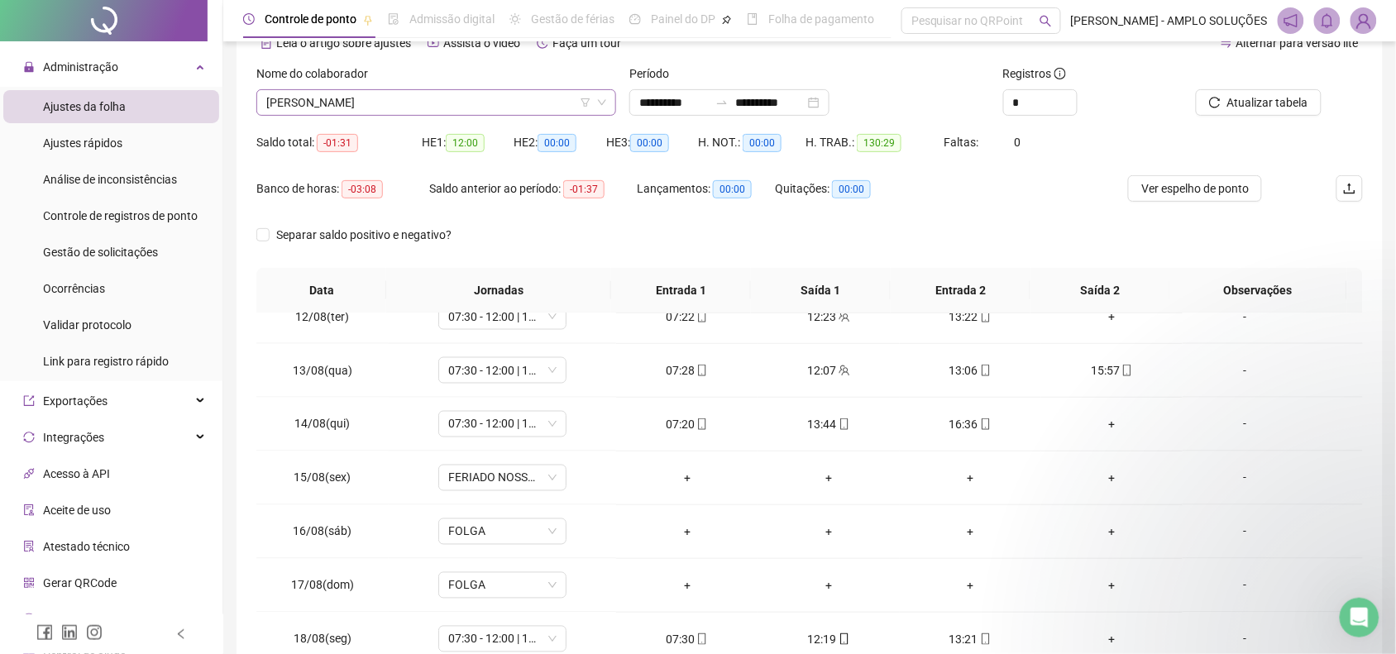
click at [423, 93] on span "[PERSON_NAME]" at bounding box center [436, 102] width 340 height 25
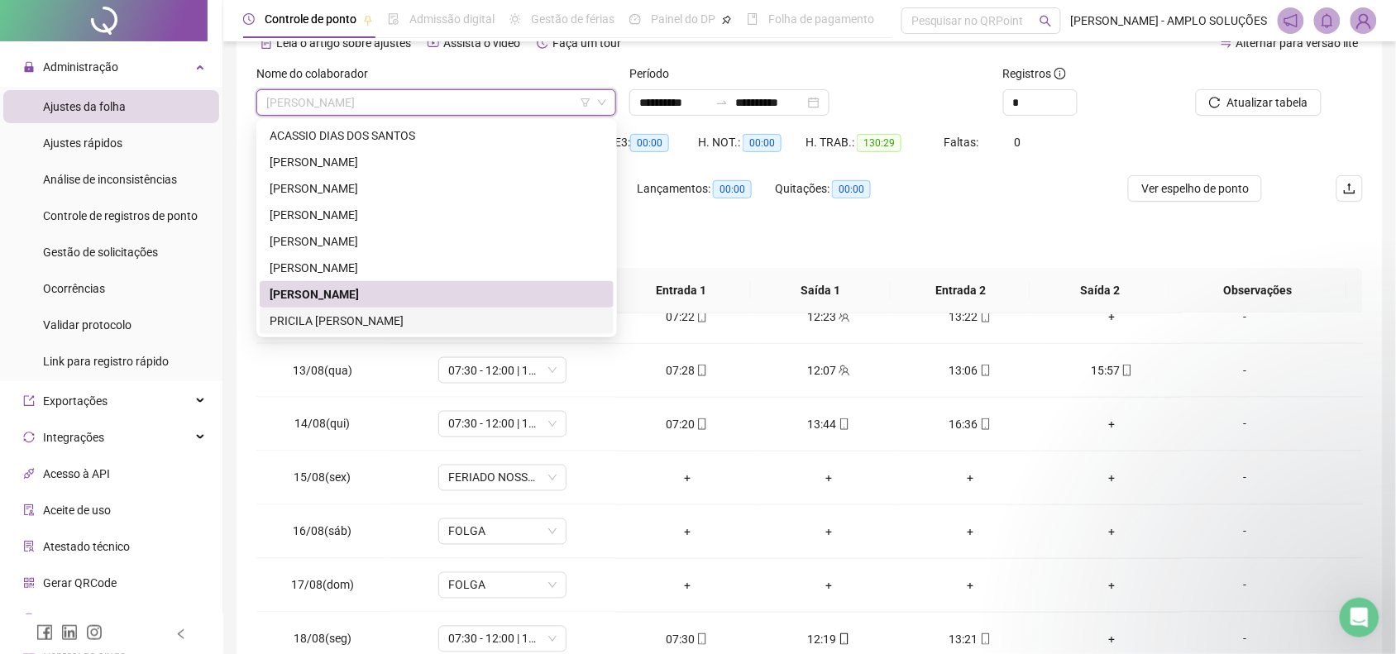
click at [379, 324] on div "PRICILA [PERSON_NAME]" at bounding box center [437, 321] width 334 height 18
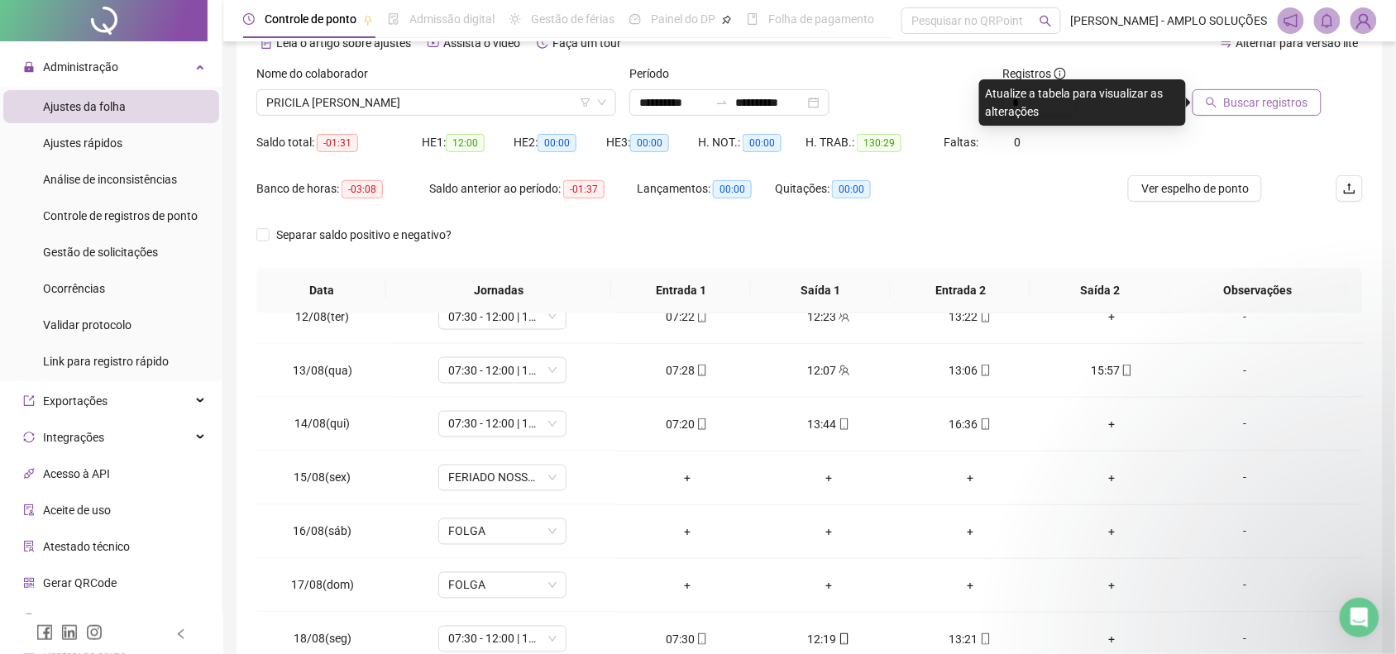
click at [1274, 96] on span "Buscar registros" at bounding box center [1266, 102] width 84 height 18
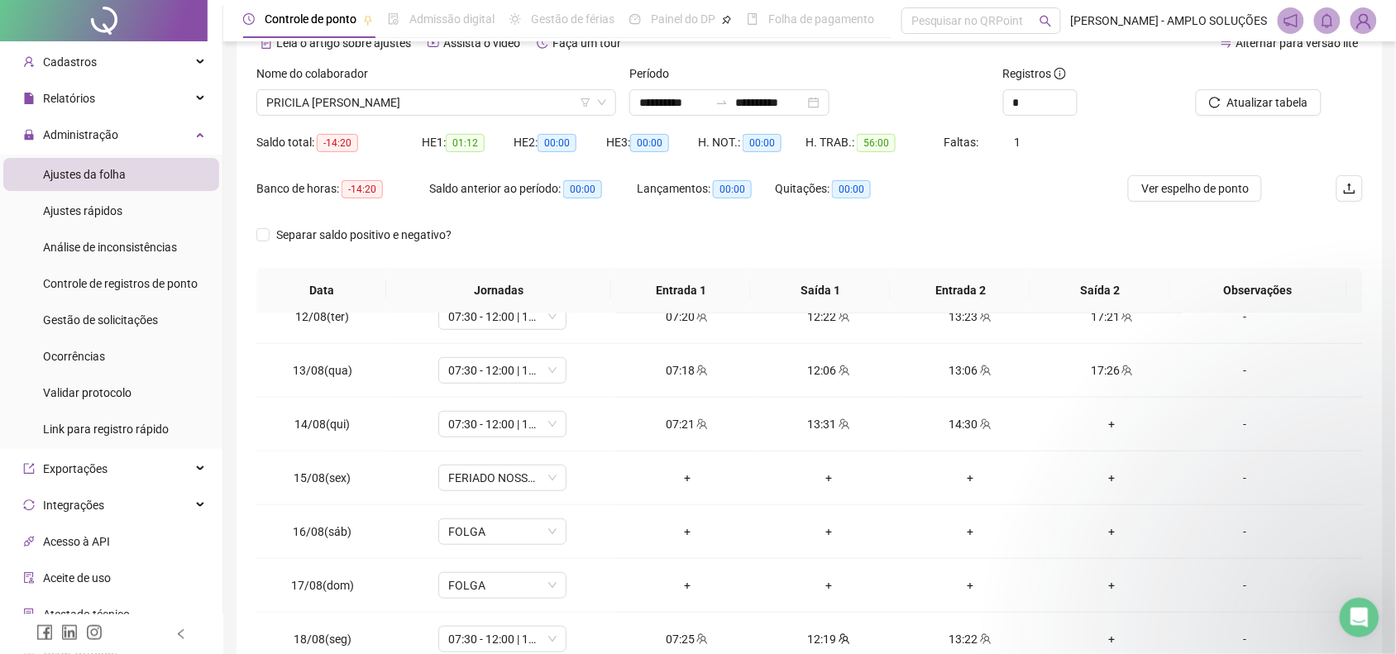
scroll to position [0, 0]
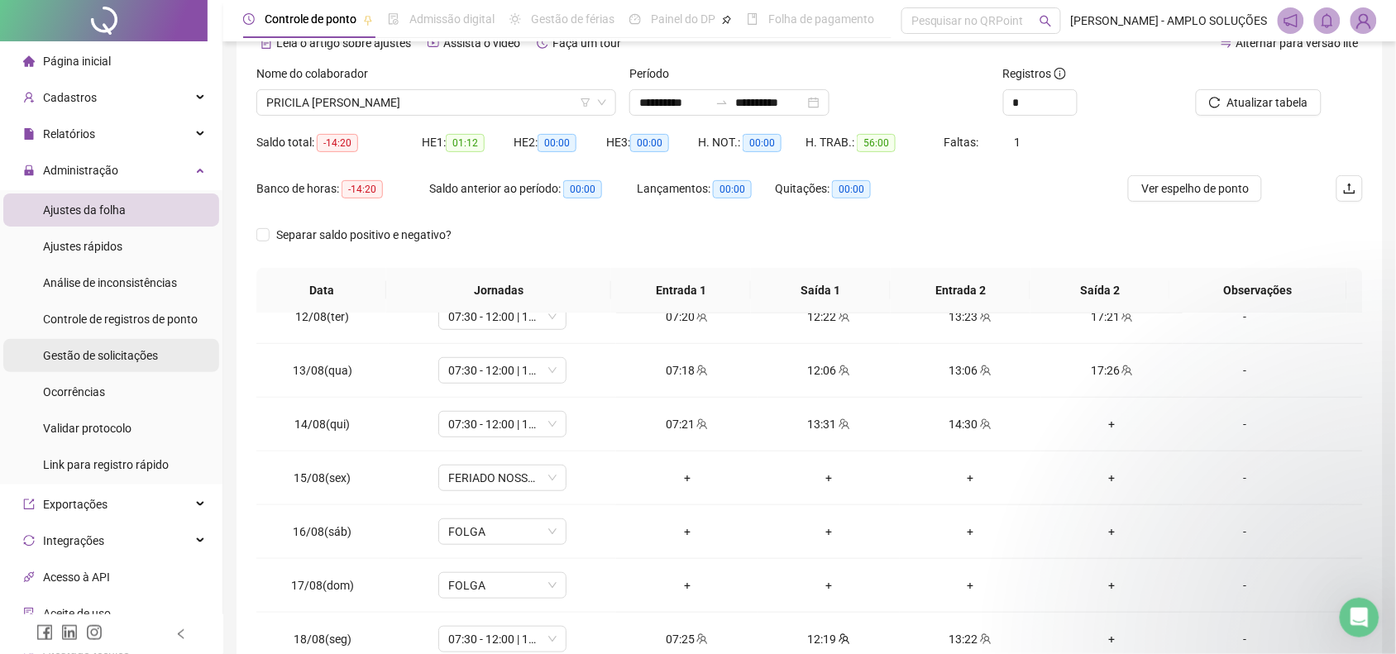
click at [112, 358] on span "Gestão de solicitações" at bounding box center [100, 355] width 115 height 13
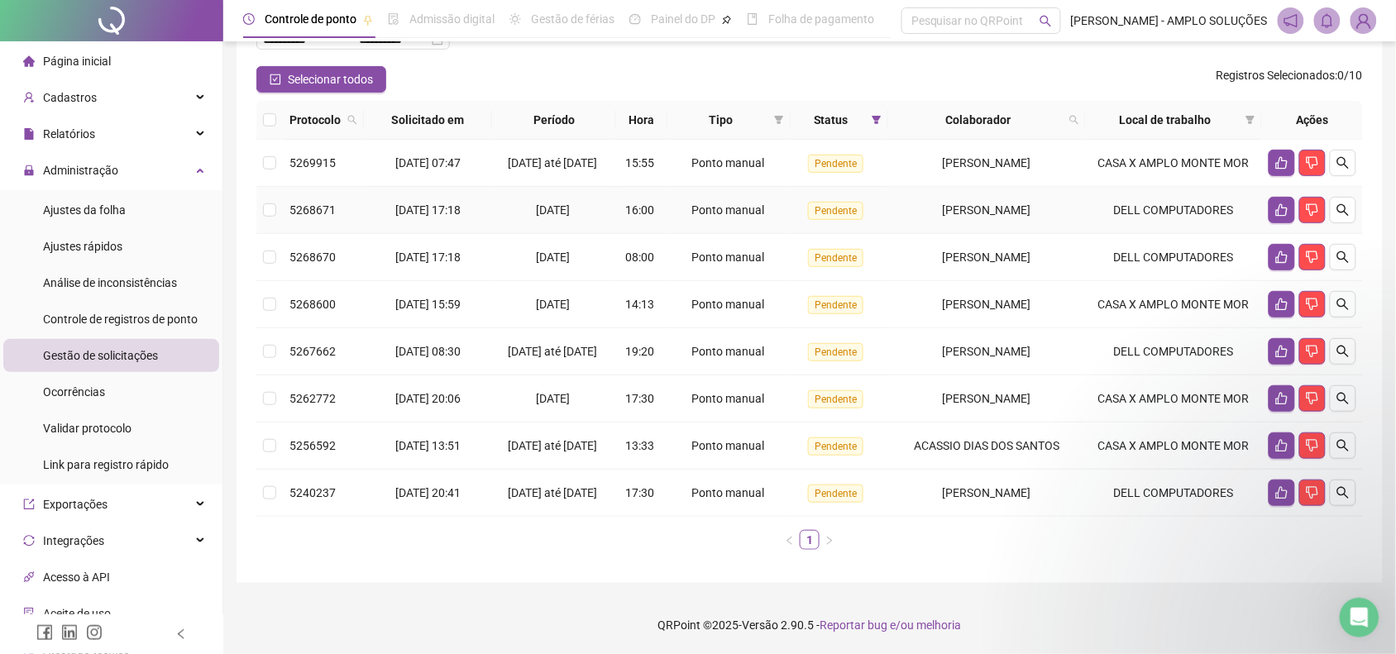
scroll to position [166, 0]
click at [63, 51] on div "Página inicial" at bounding box center [67, 61] width 88 height 33
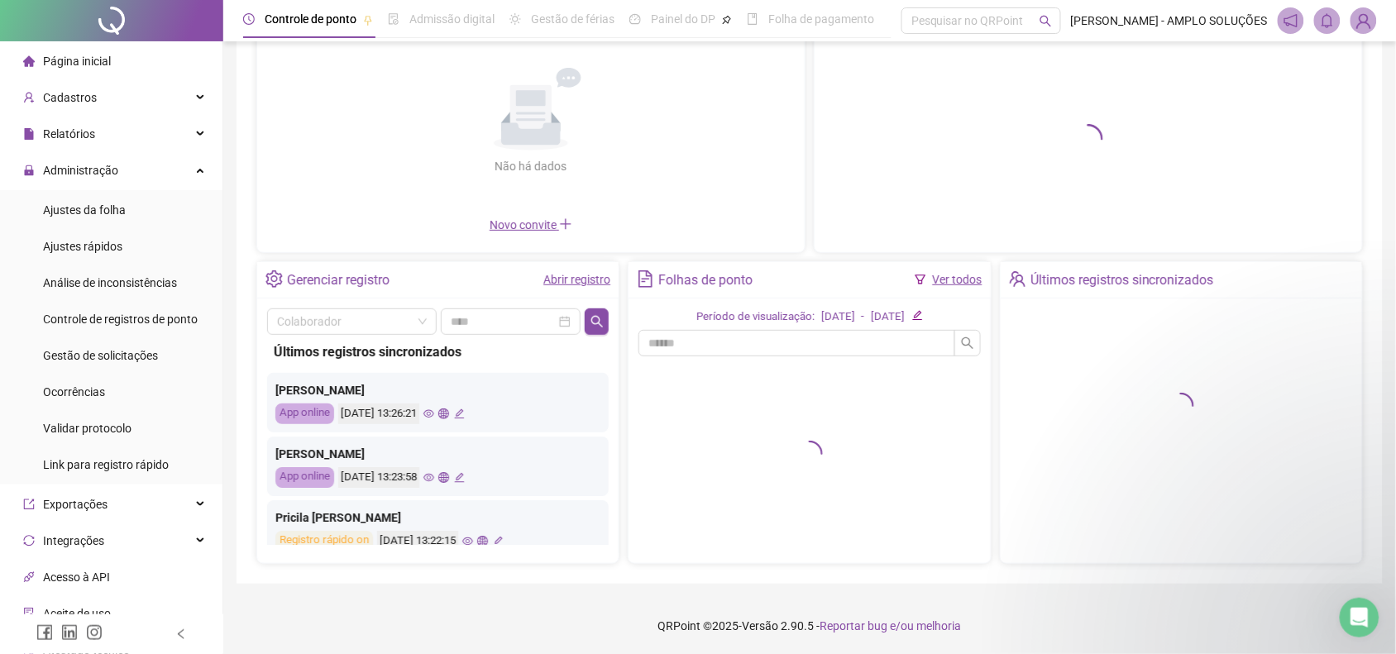
scroll to position [145, 0]
click at [160, 250] on li "Ajustes rápidos" at bounding box center [111, 246] width 216 height 33
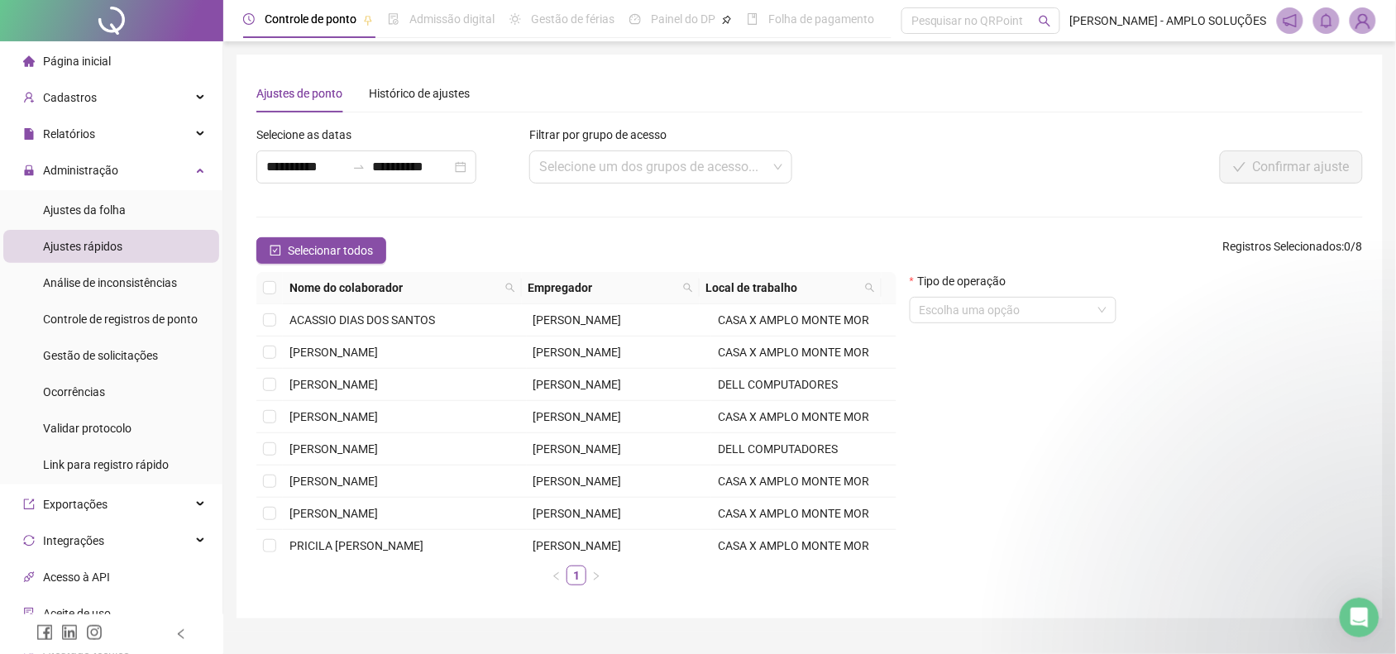
click at [75, 60] on span "Página inicial" at bounding box center [77, 61] width 68 height 13
